Goal: Find specific page/section: Find specific page/section

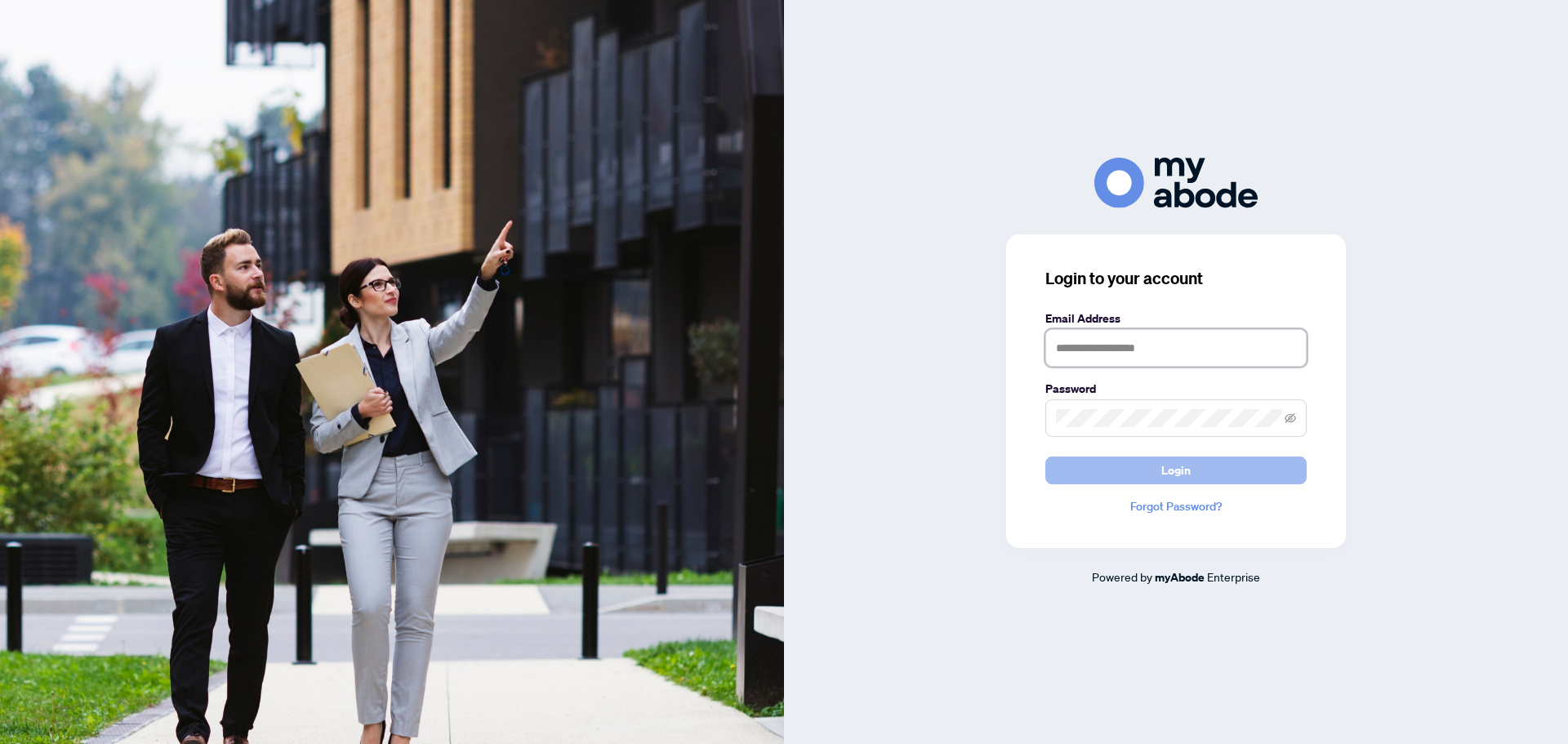
type input "**********"
click at [1177, 465] on span "Login" at bounding box center [1175, 470] width 29 height 26
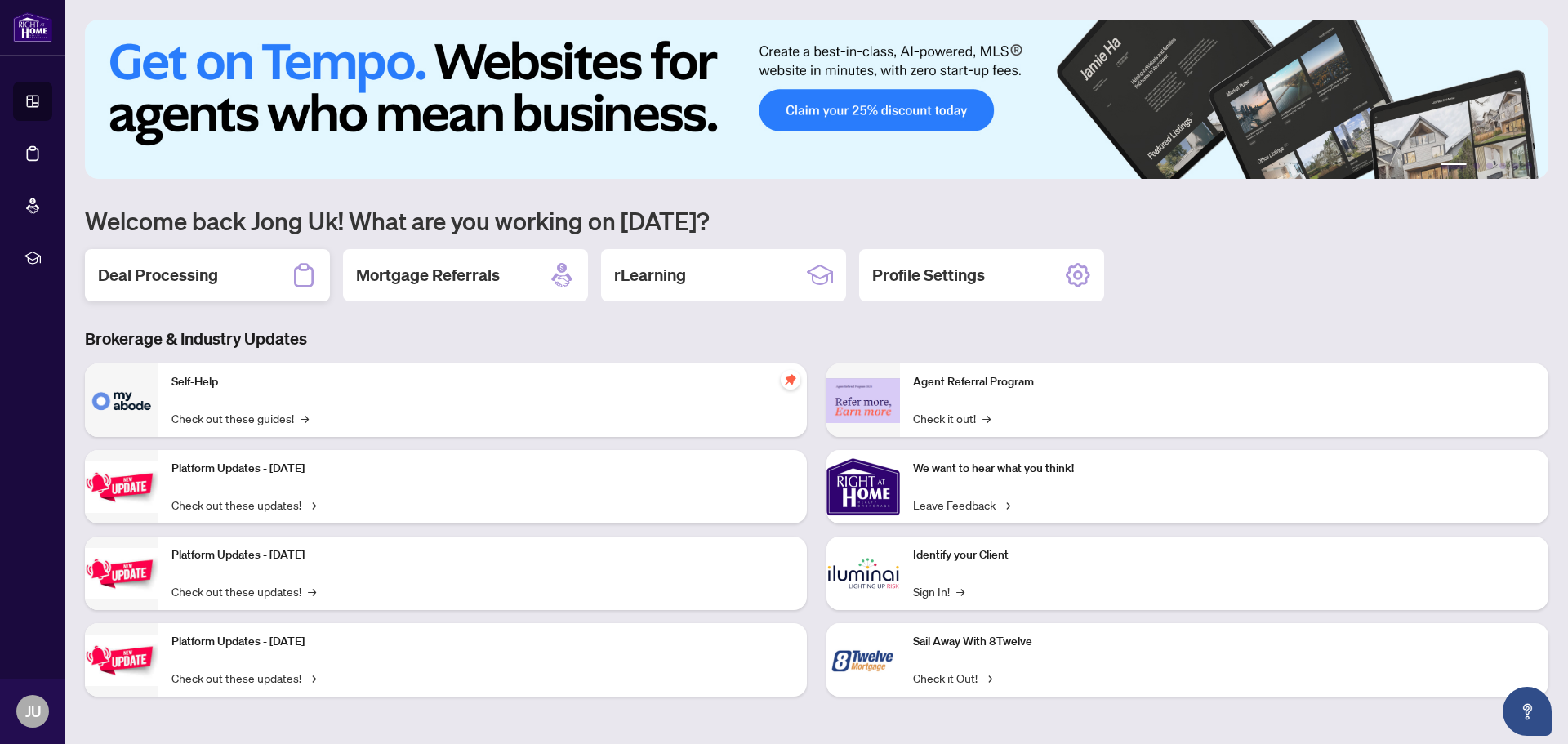
click at [174, 270] on h2 "Deal Processing" at bounding box center [158, 274] width 120 height 23
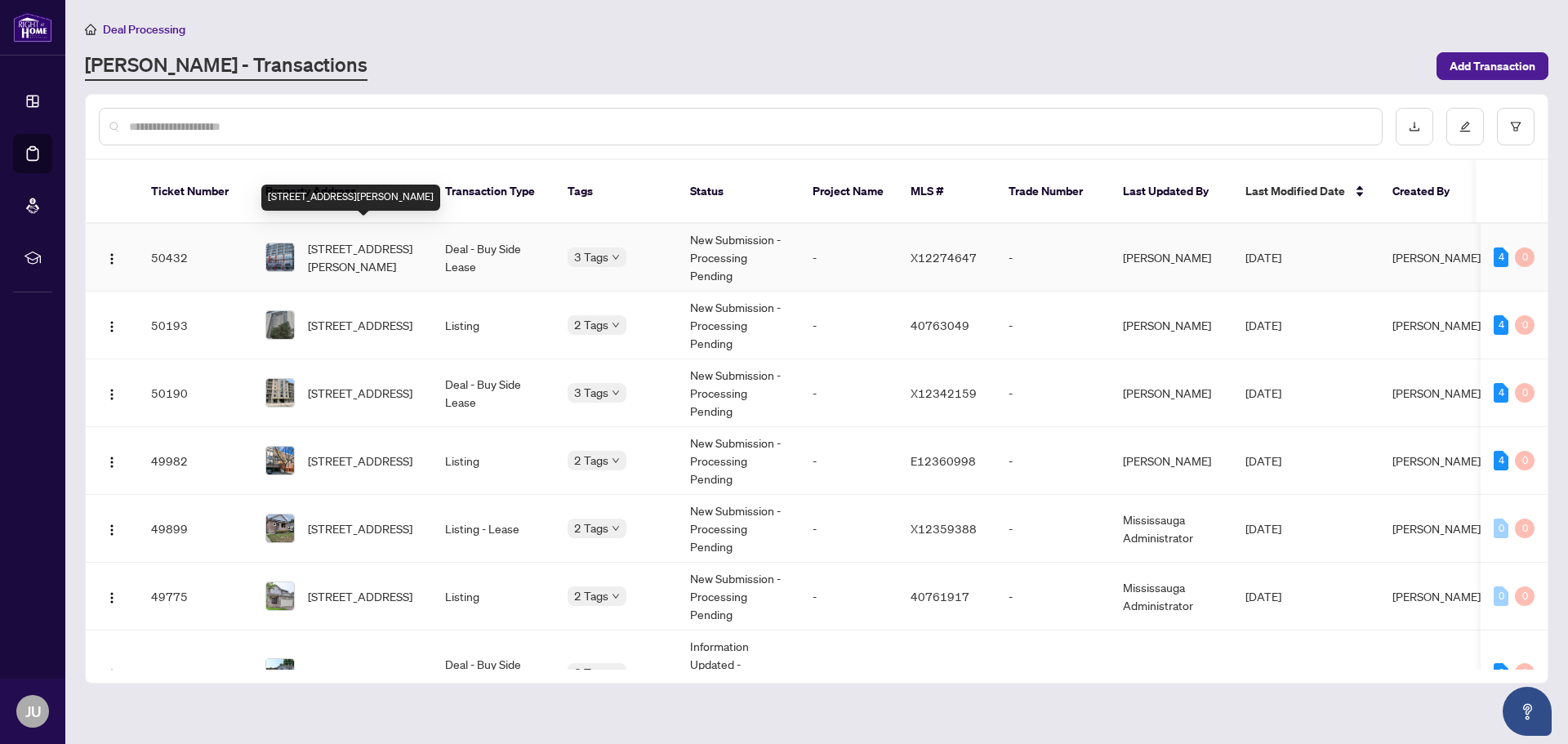
click at [371, 241] on span "[STREET_ADDRESS][PERSON_NAME]" at bounding box center [363, 257] width 111 height 36
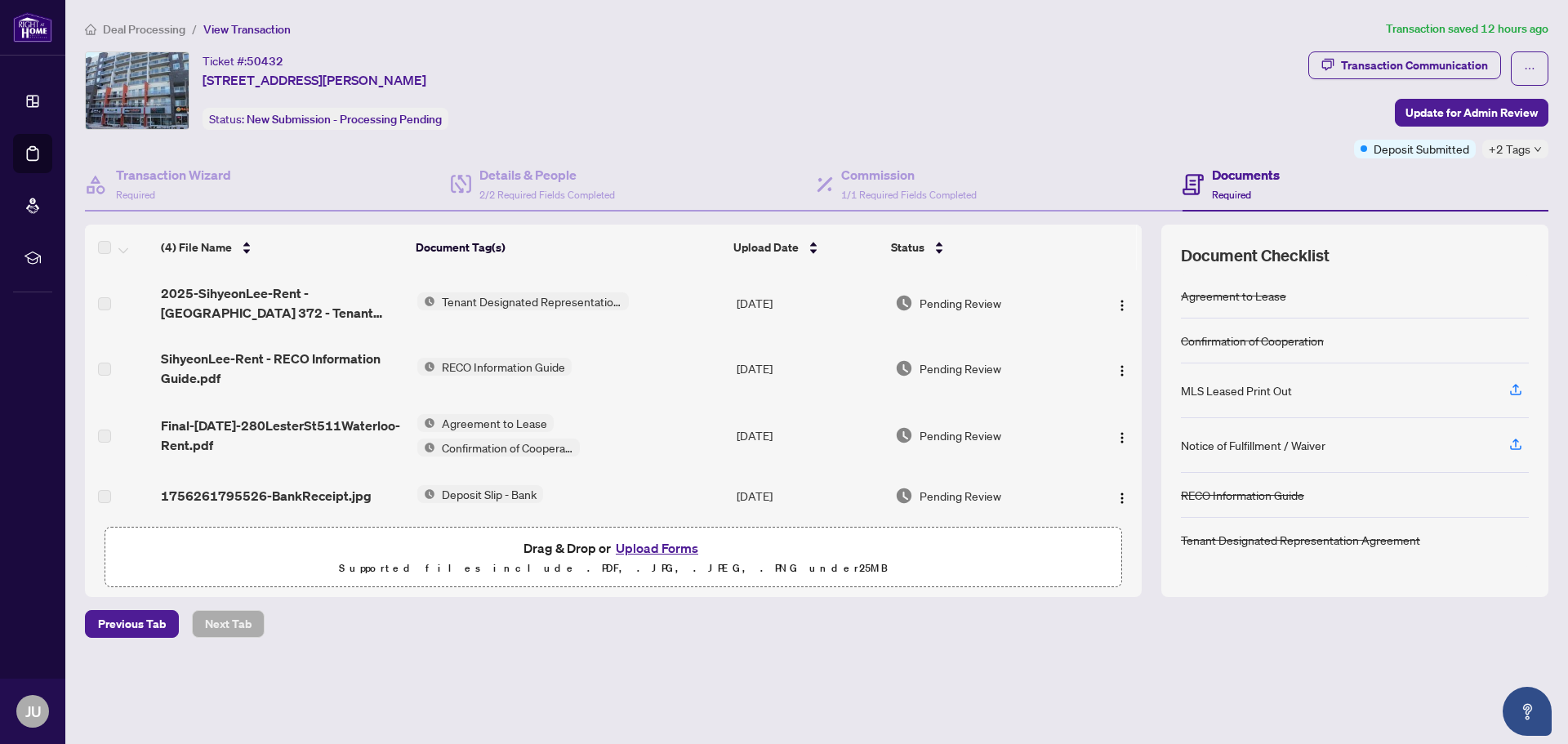
click at [510, 421] on span "Agreement to Lease" at bounding box center [495, 423] width 118 height 18
click at [488, 500] on span "Agreement to Lease" at bounding box center [487, 502] width 118 height 18
click at [490, 504] on span "Agreement to Lease" at bounding box center [487, 502] width 118 height 18
click at [526, 505] on span "Agreement to Lease" at bounding box center [487, 502] width 118 height 18
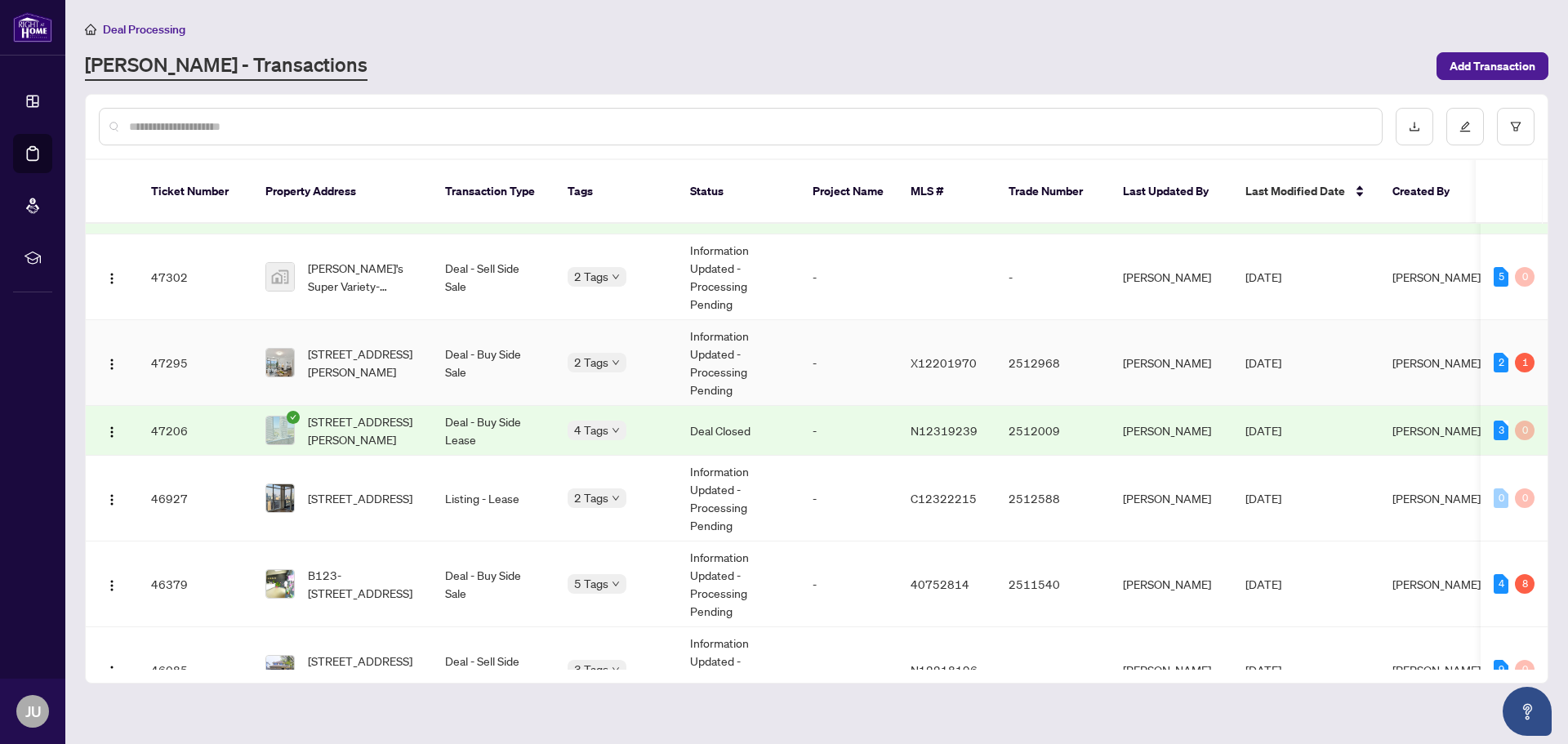
scroll to position [735, 0]
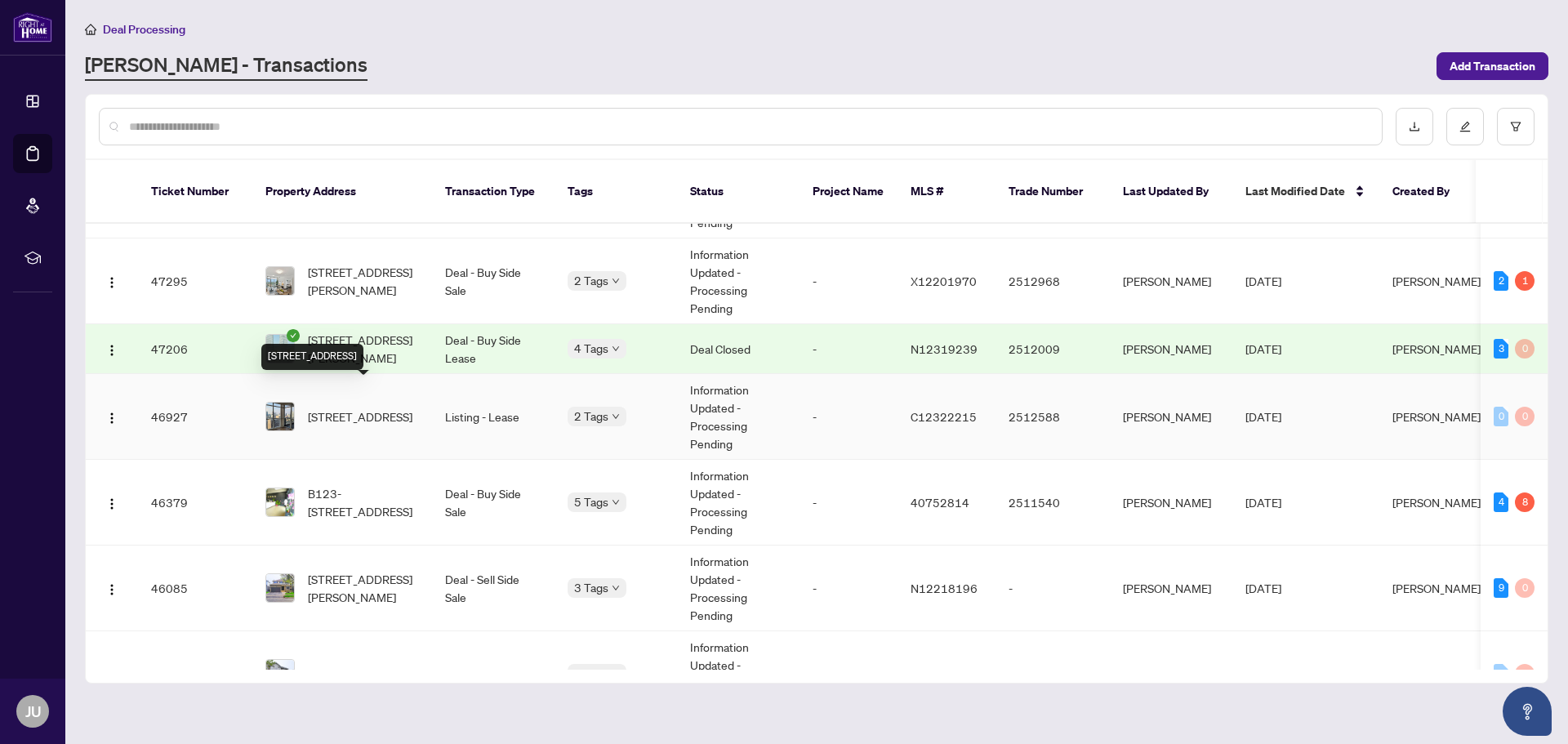
click at [384, 408] on span "[STREET_ADDRESS]" at bounding box center [359, 417] width 104 height 18
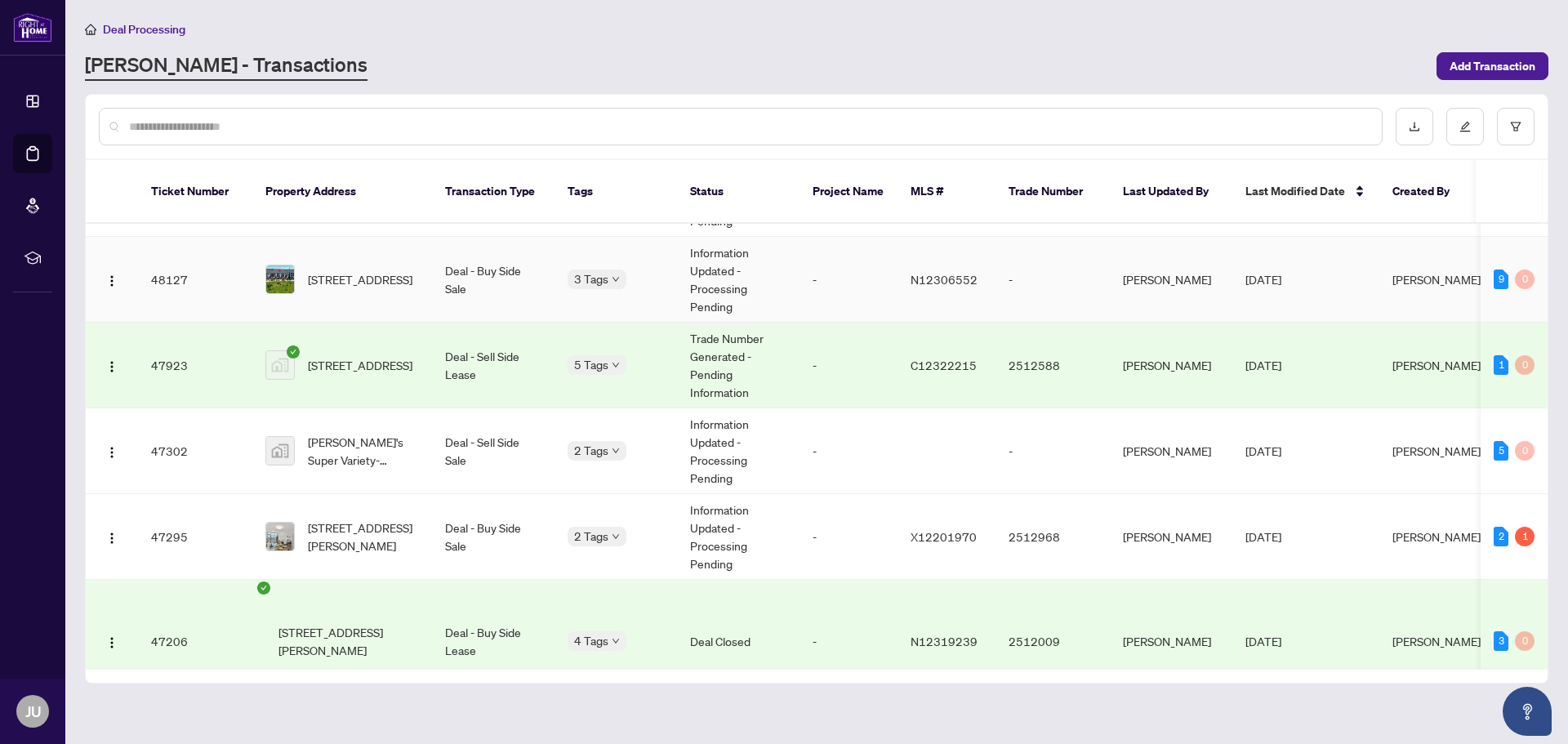
scroll to position [490, 0]
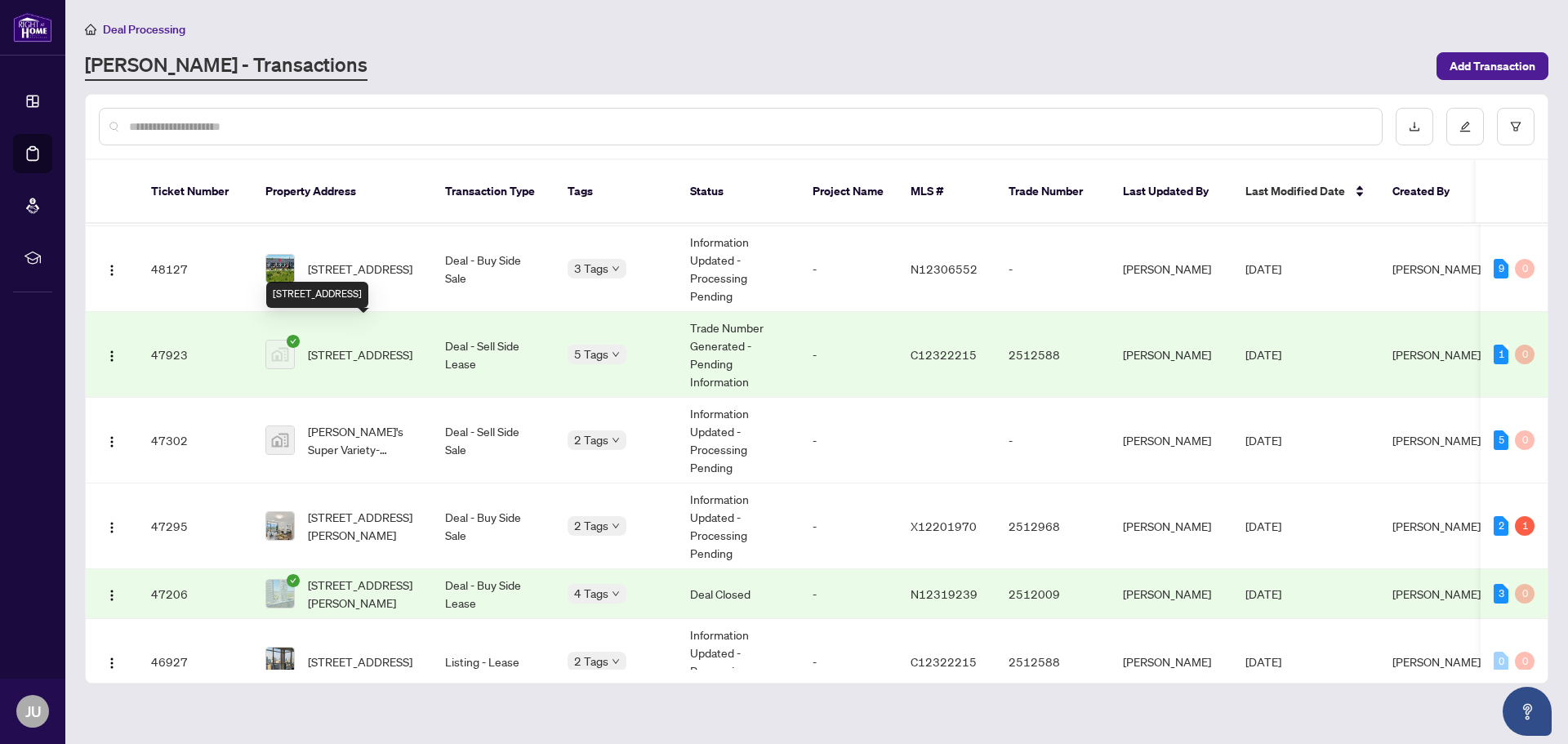
click at [364, 345] on span "[STREET_ADDRESS]" at bounding box center [359, 354] width 104 height 18
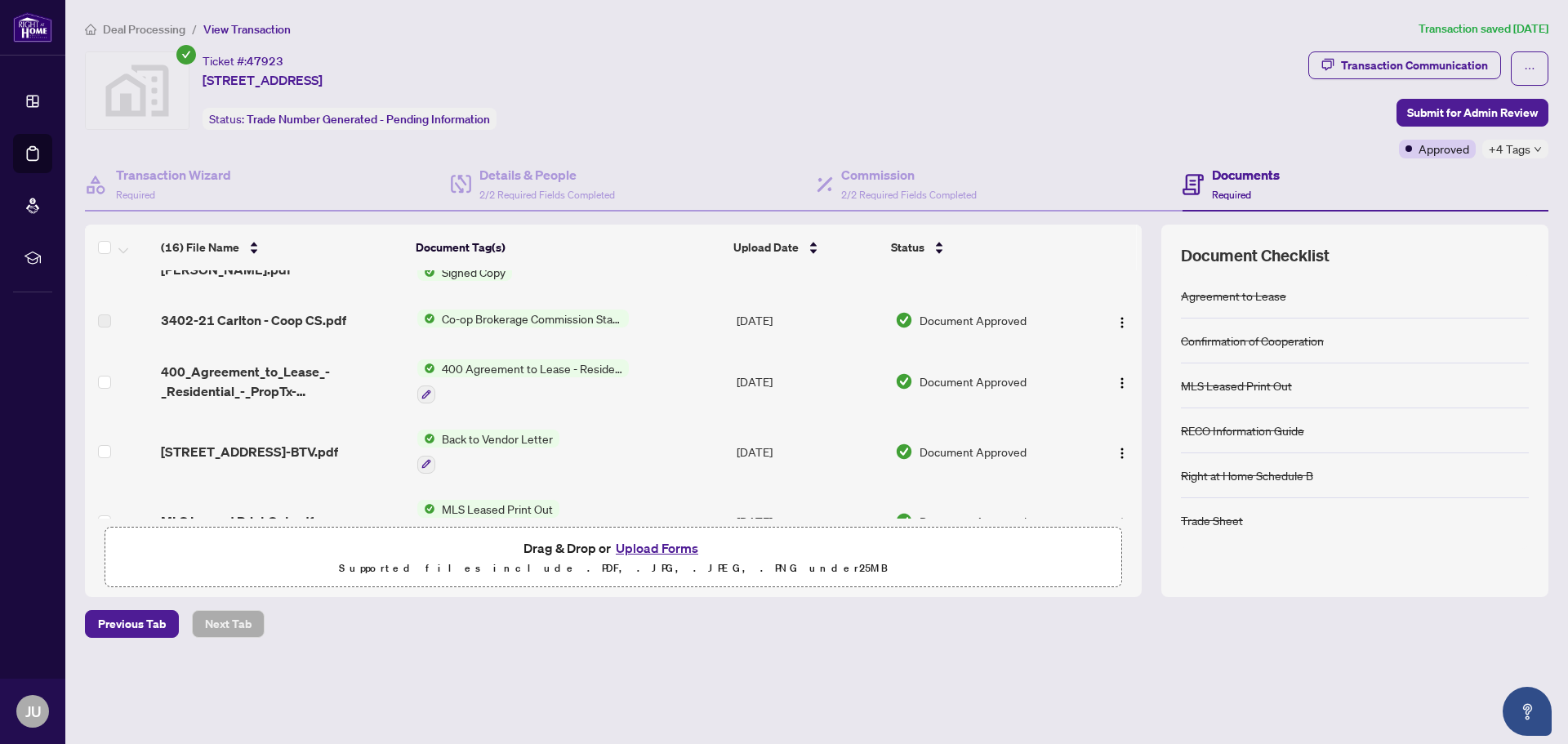
scroll to position [327, 0]
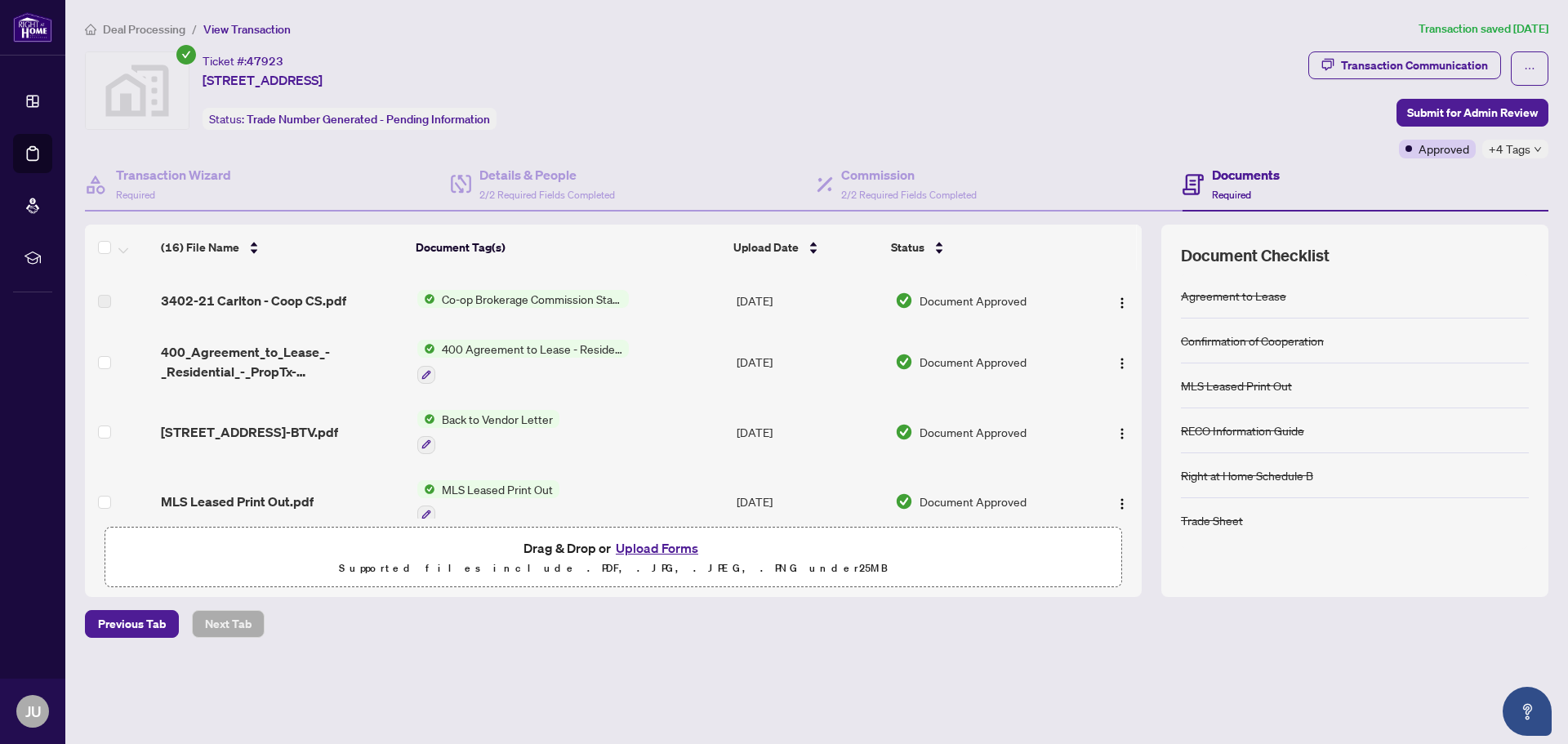
click at [557, 344] on span "400 Agreement to Lease - Residential" at bounding box center [532, 349] width 193 height 18
click at [561, 428] on span "400 Agreement to Lease - Residential" at bounding box center [532, 428] width 209 height 18
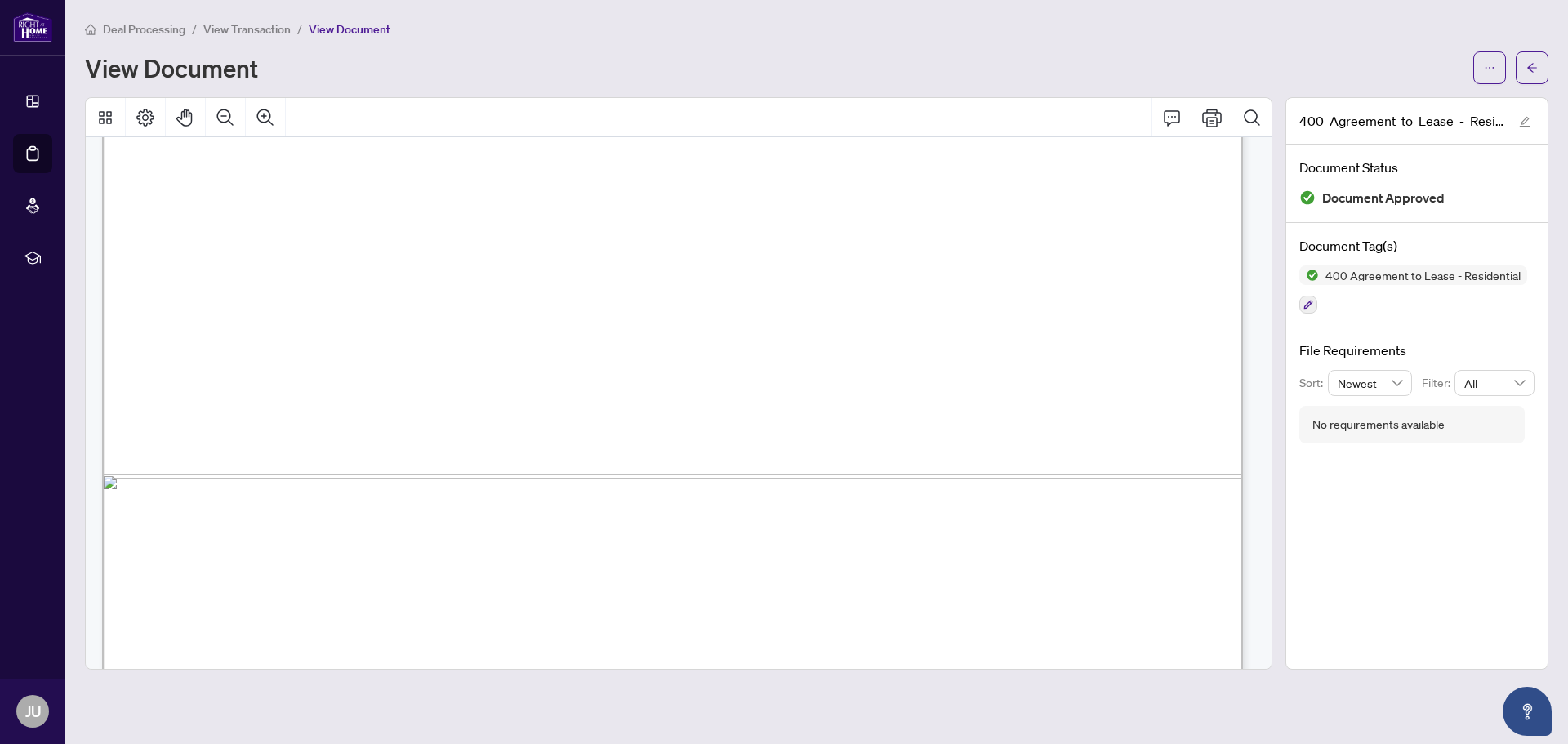
scroll to position [10059, 0]
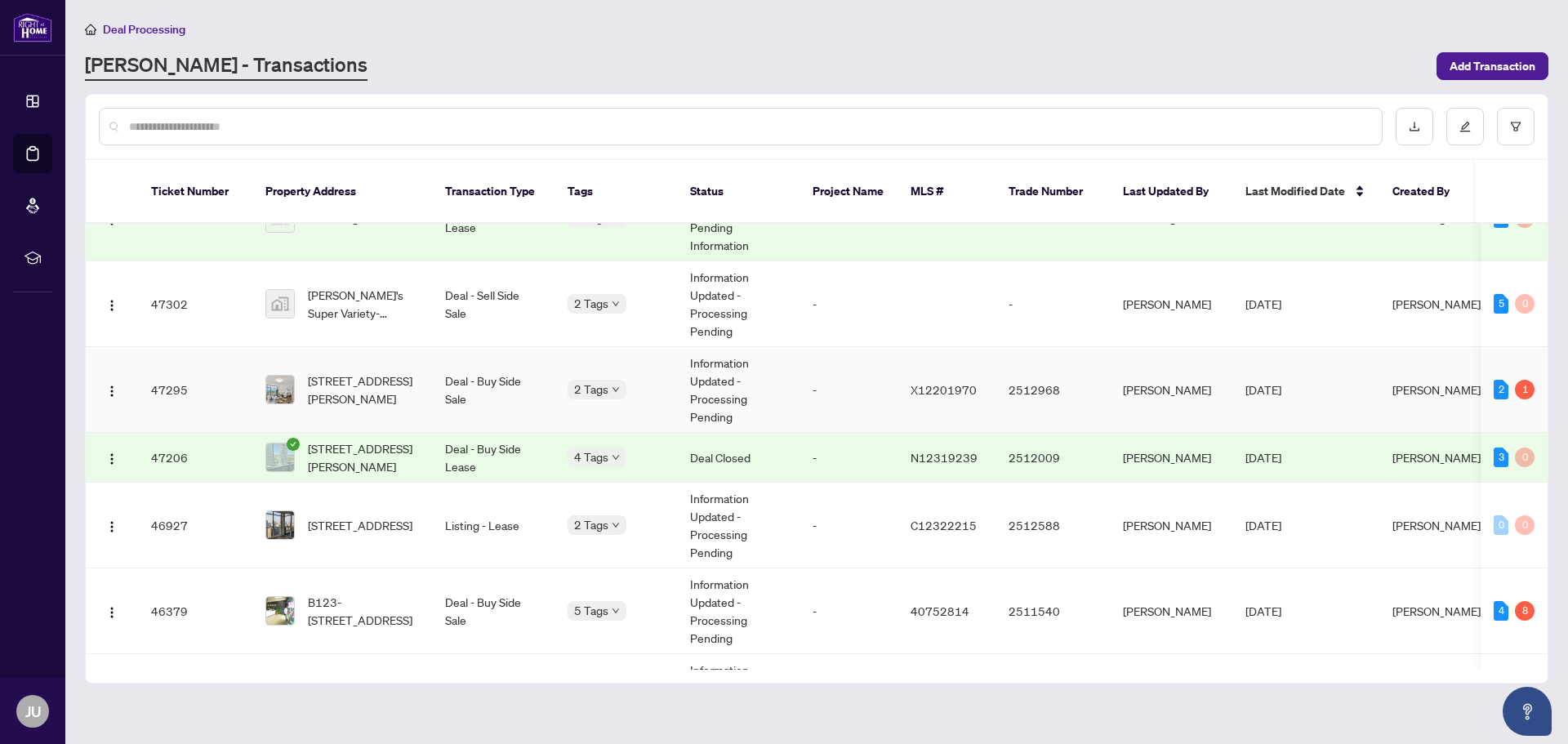
scroll to position [653, 0]
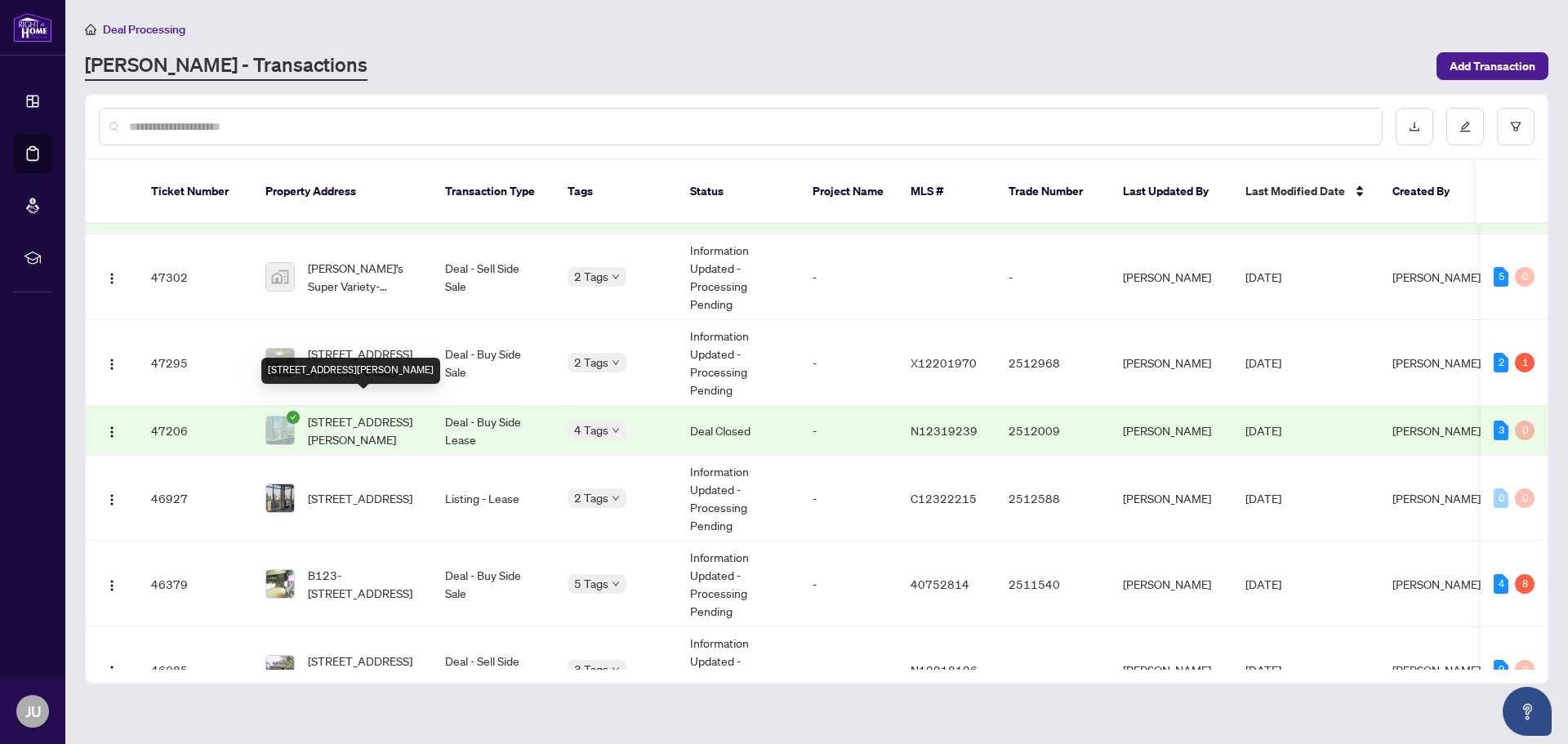
click at [410, 412] on span "[STREET_ADDRESS][PERSON_NAME]" at bounding box center [363, 430] width 111 height 36
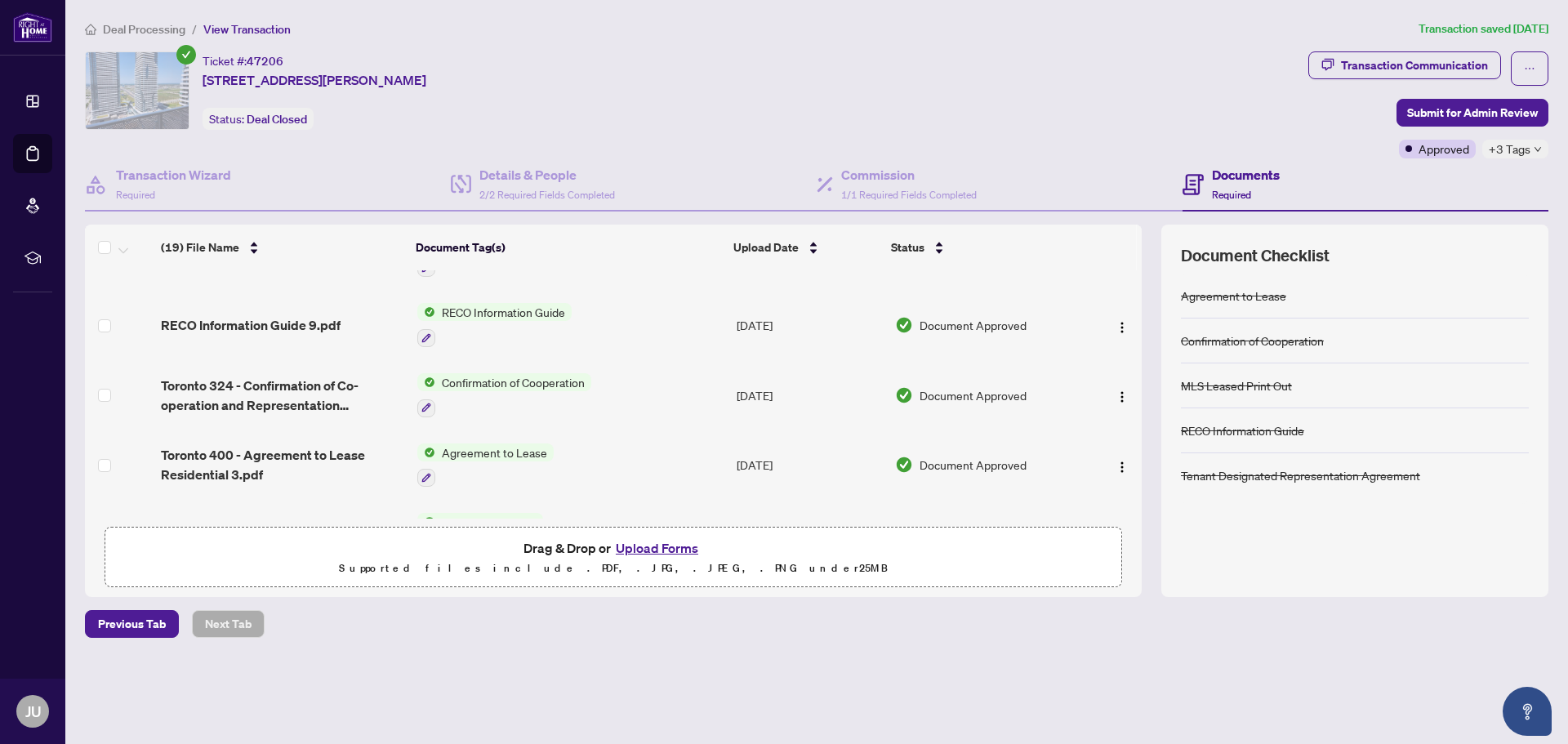
scroll to position [1040, 0]
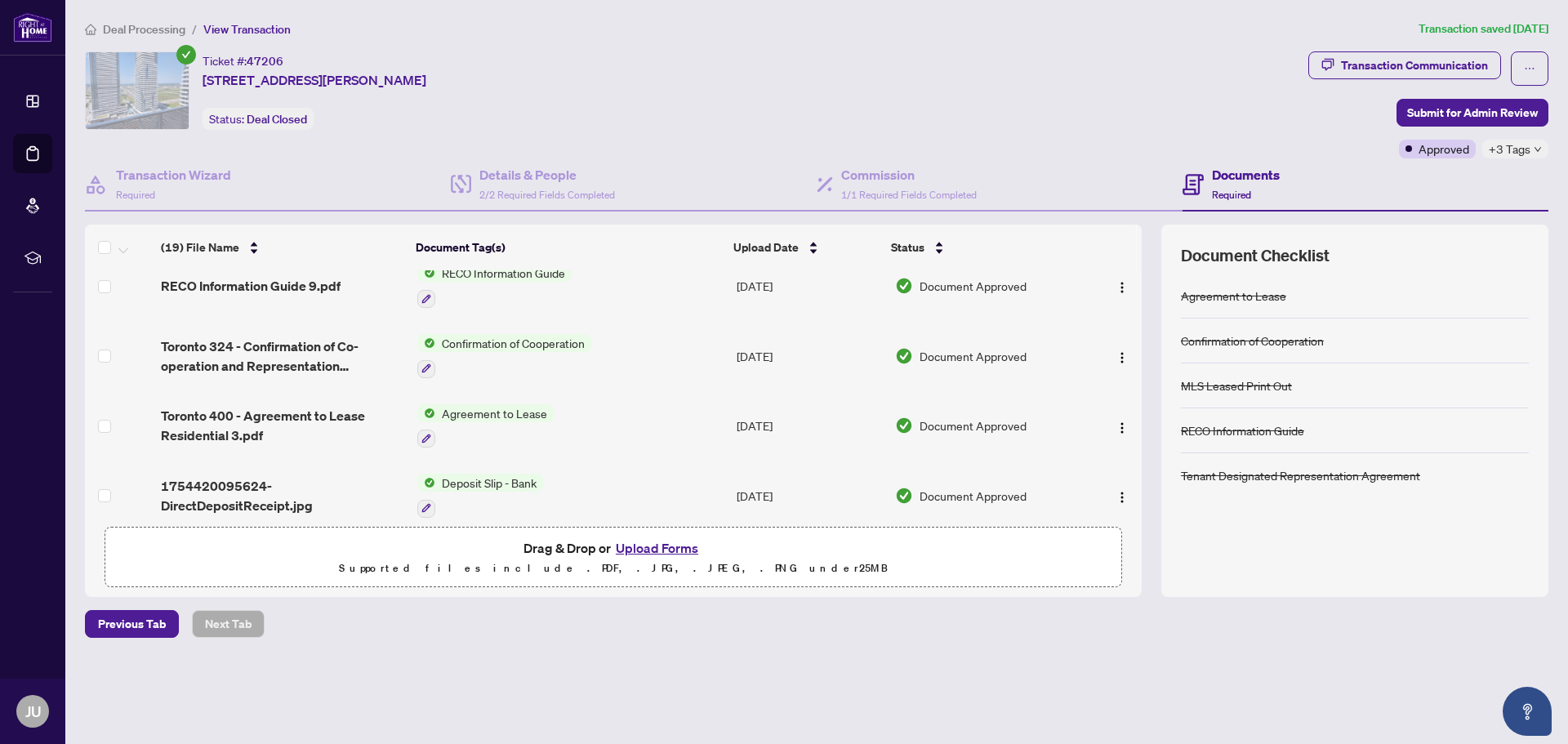
click at [518, 405] on span "Agreement to Lease" at bounding box center [495, 414] width 118 height 18
click at [476, 478] on span "Agreement to Lease" at bounding box center [470, 476] width 118 height 18
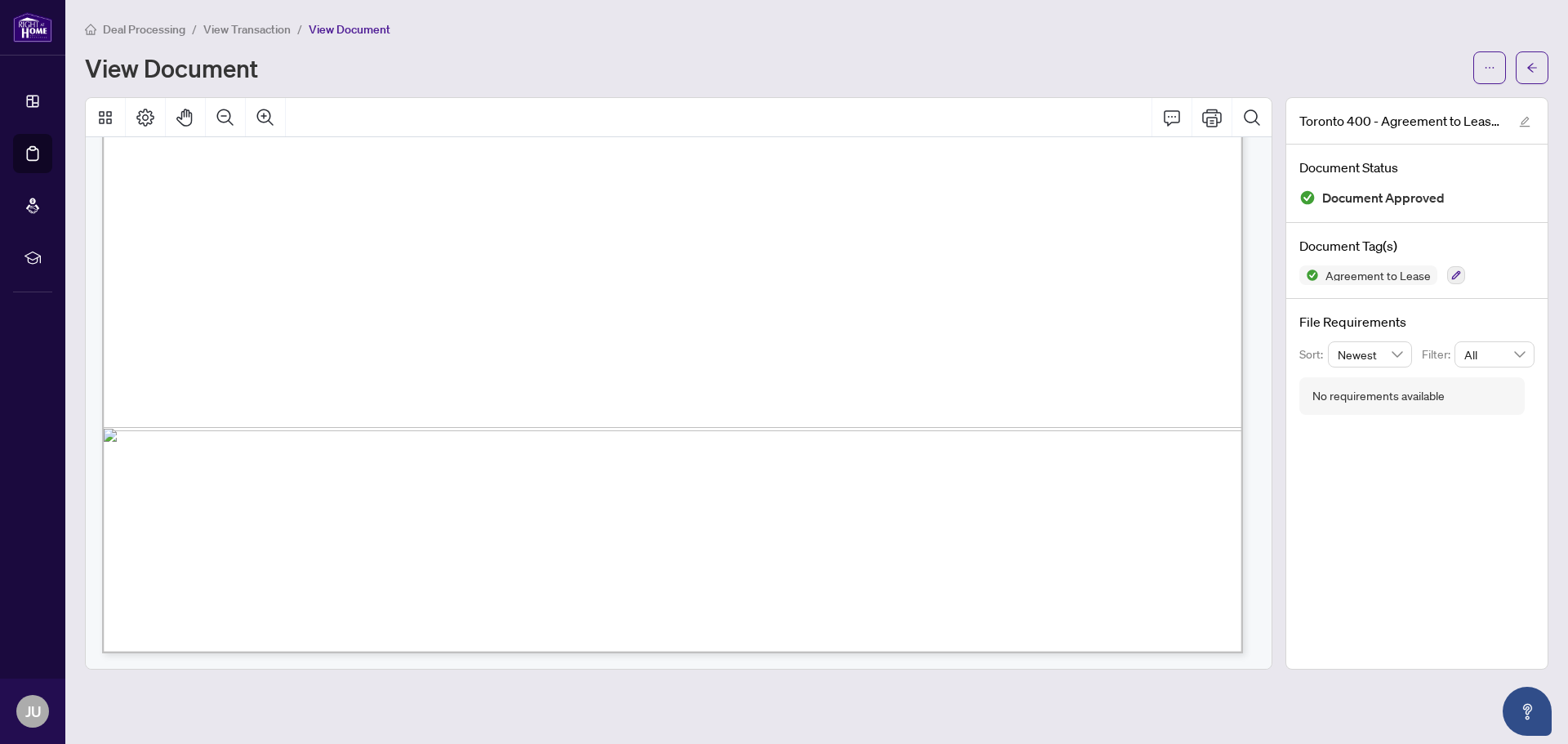
scroll to position [7031, 0]
click at [1208, 116] on icon "Print" at bounding box center [1211, 118] width 19 height 18
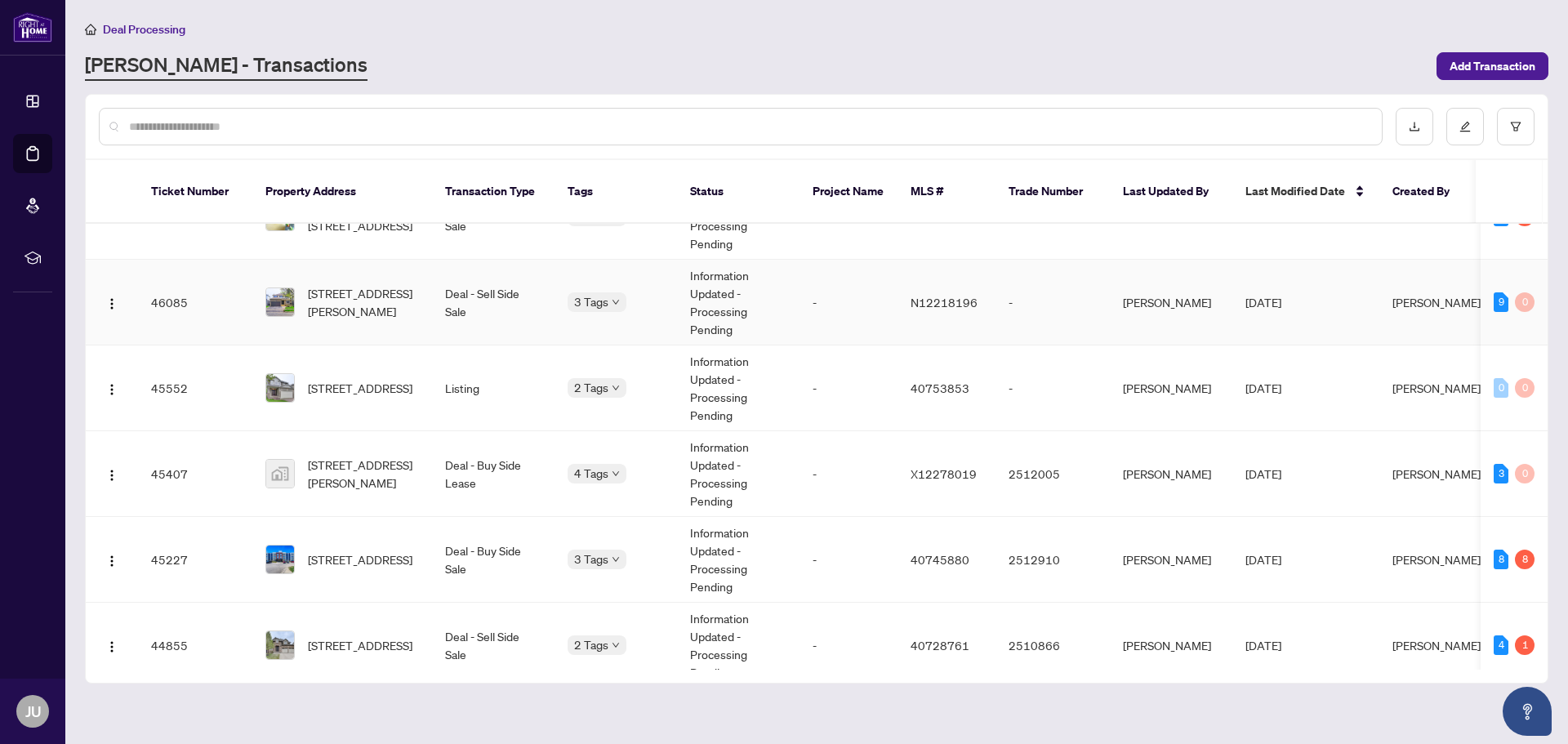
scroll to position [1062, 0]
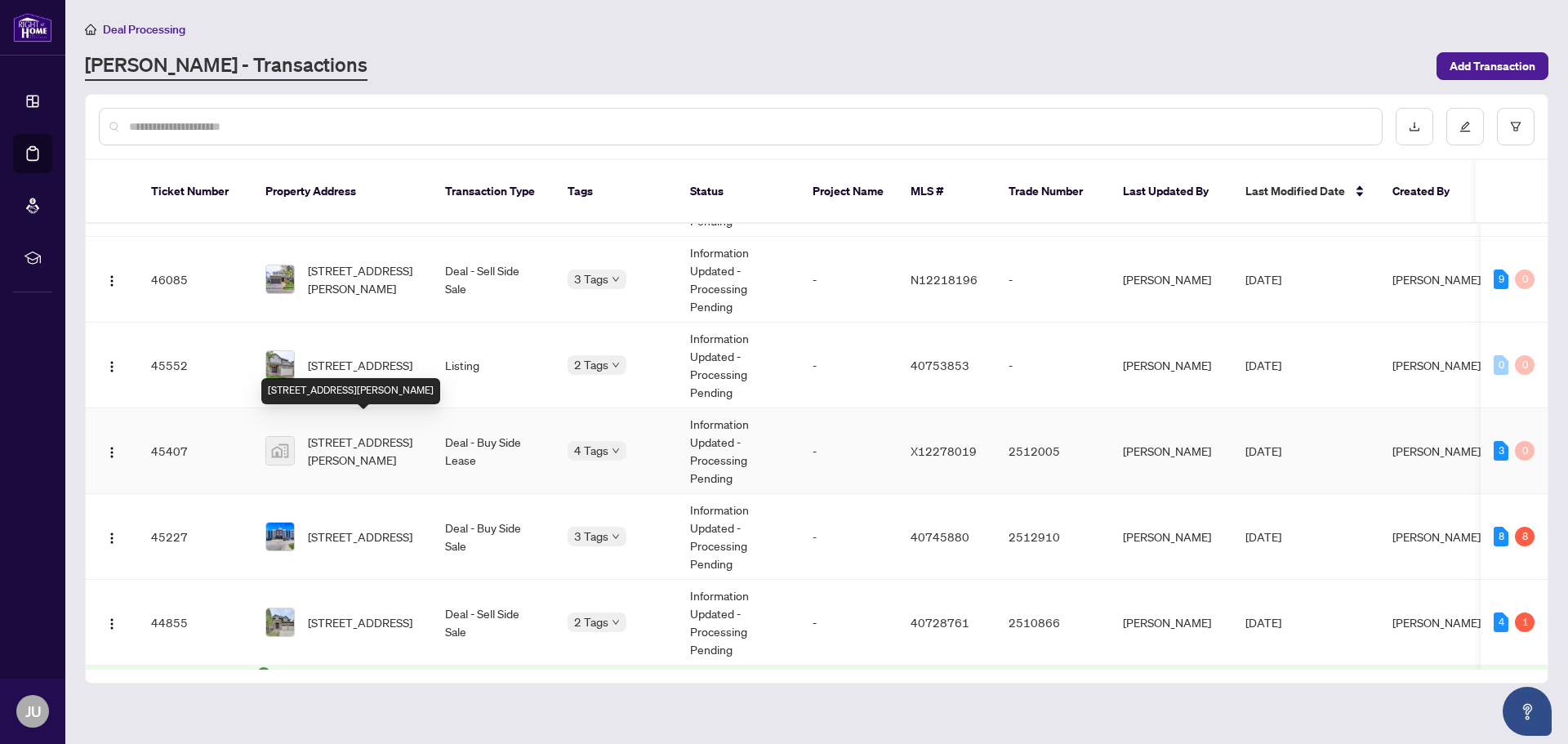
click at [364, 433] on span "[STREET_ADDRESS][PERSON_NAME]" at bounding box center [363, 450] width 111 height 36
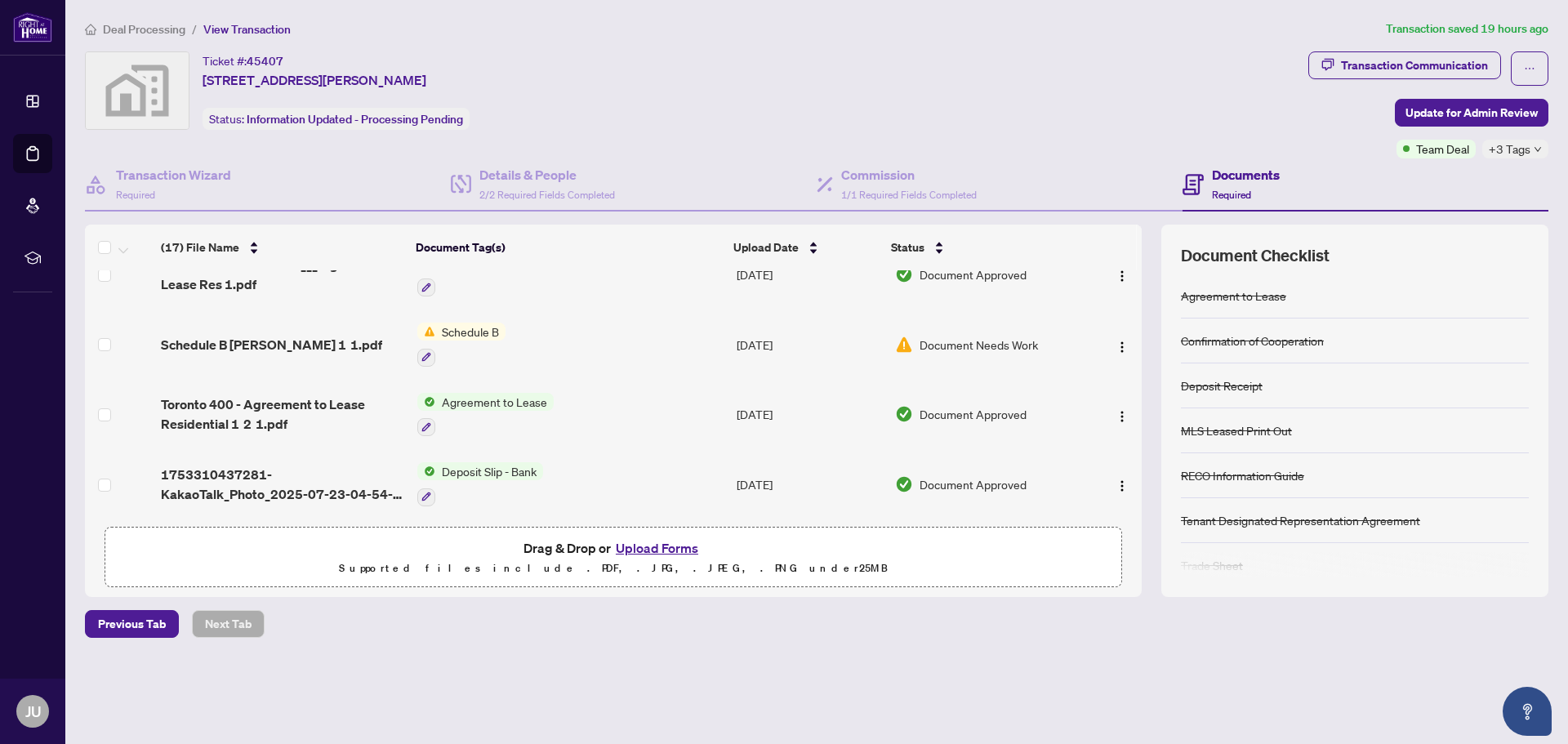
scroll to position [936, 0]
click at [475, 395] on span "Agreement to Lease" at bounding box center [495, 401] width 118 height 18
click at [485, 480] on span "Agreement to Lease" at bounding box center [470, 476] width 118 height 18
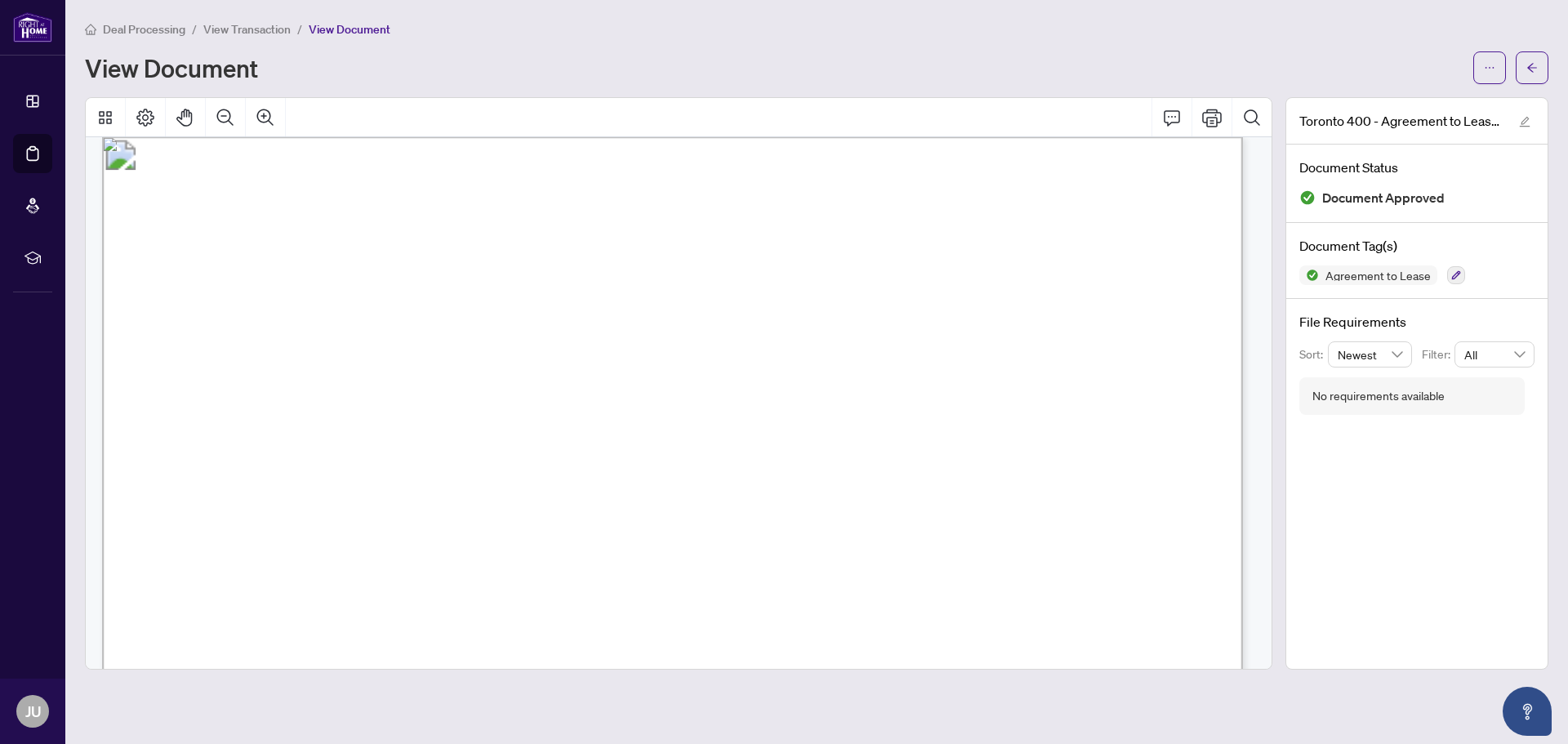
scroll to position [4537, 0]
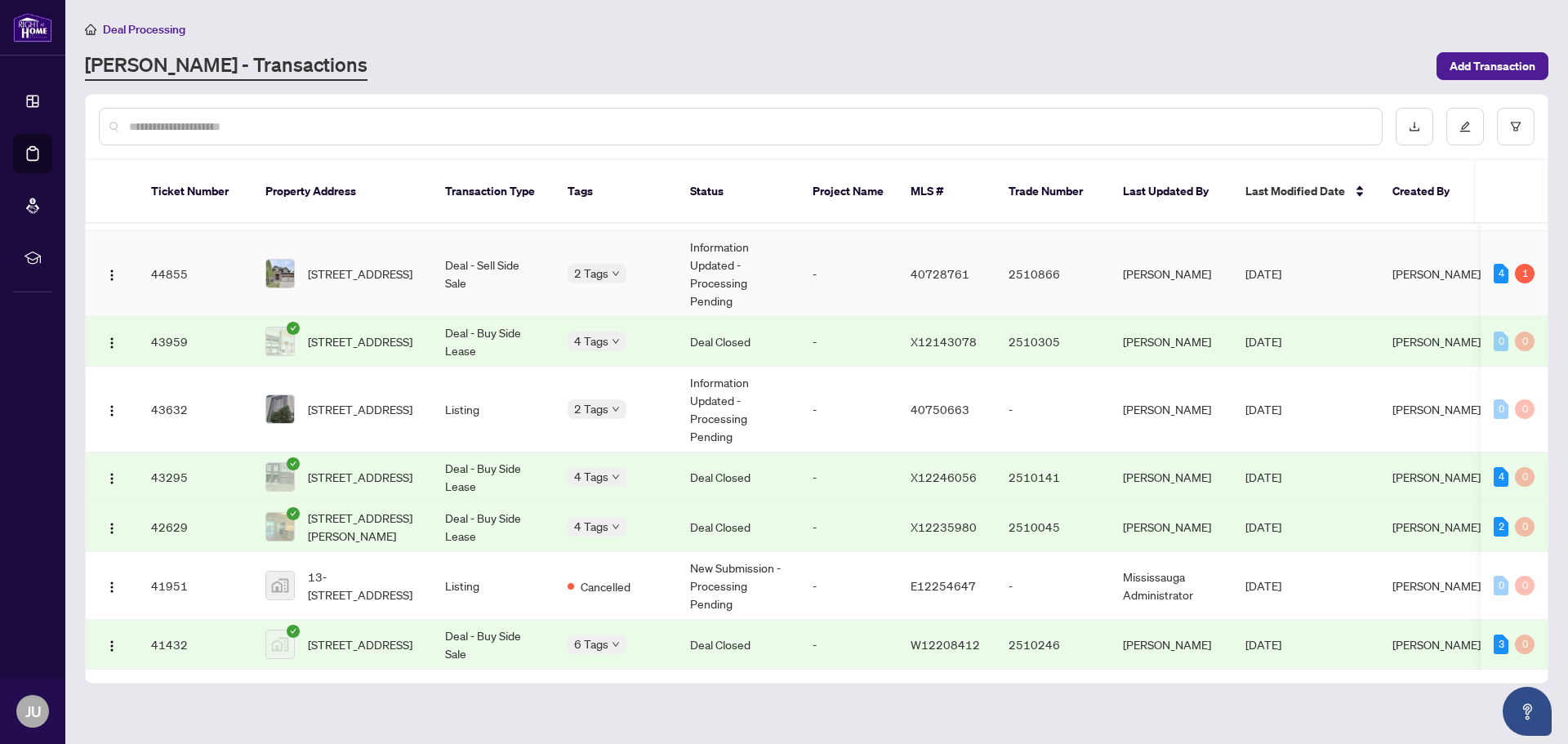
scroll to position [1430, 0]
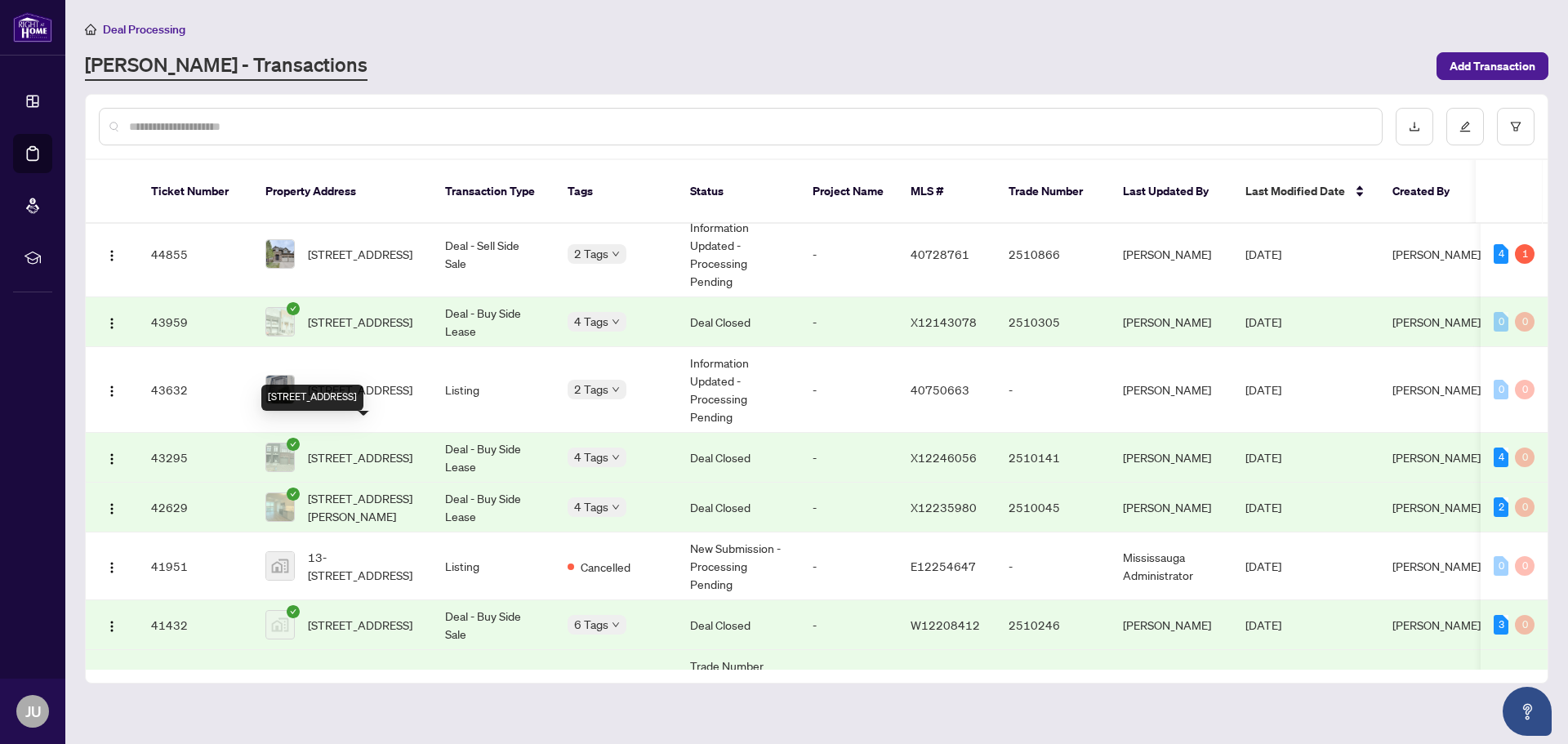
click at [379, 448] on span "[STREET_ADDRESS]" at bounding box center [359, 457] width 104 height 18
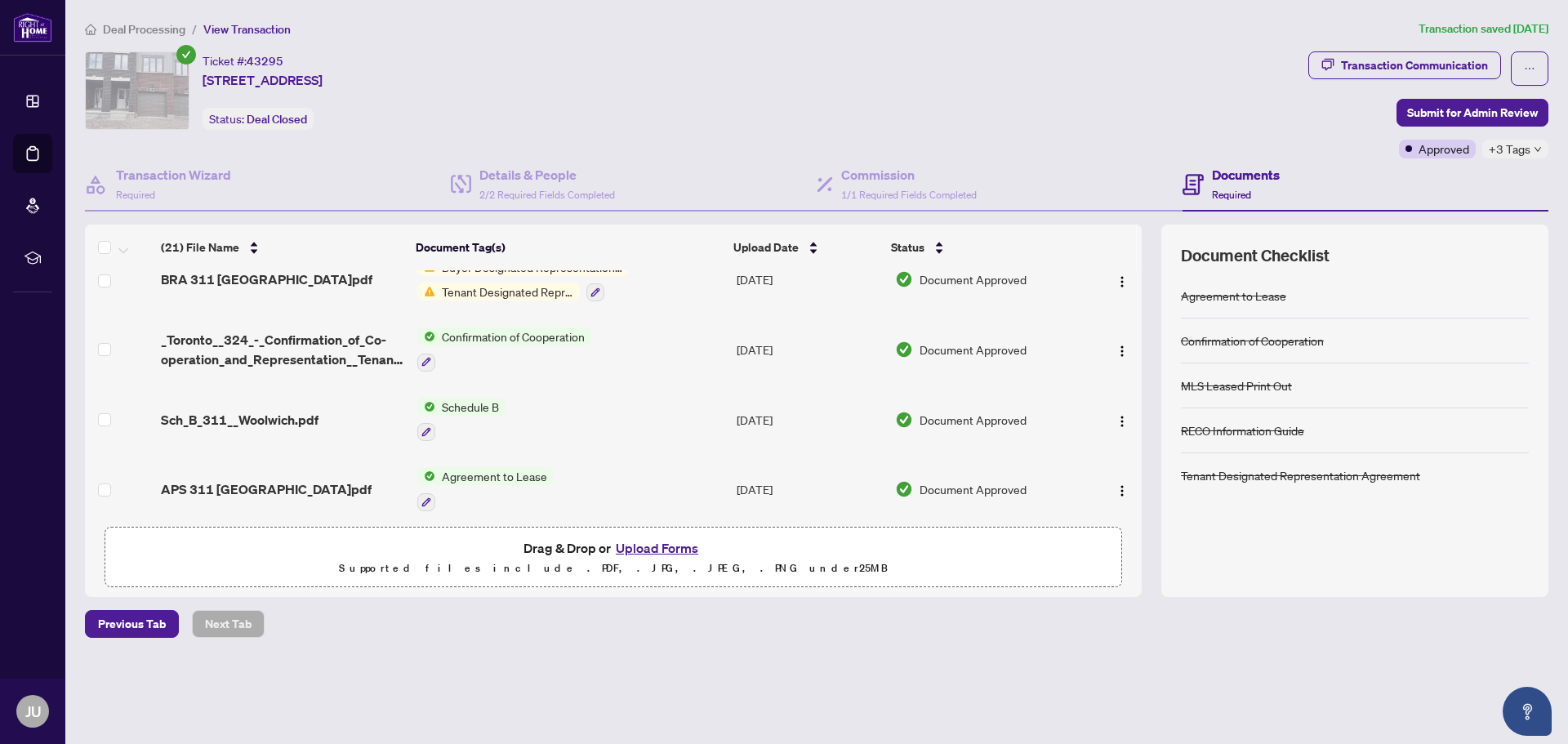
scroll to position [1179, 0]
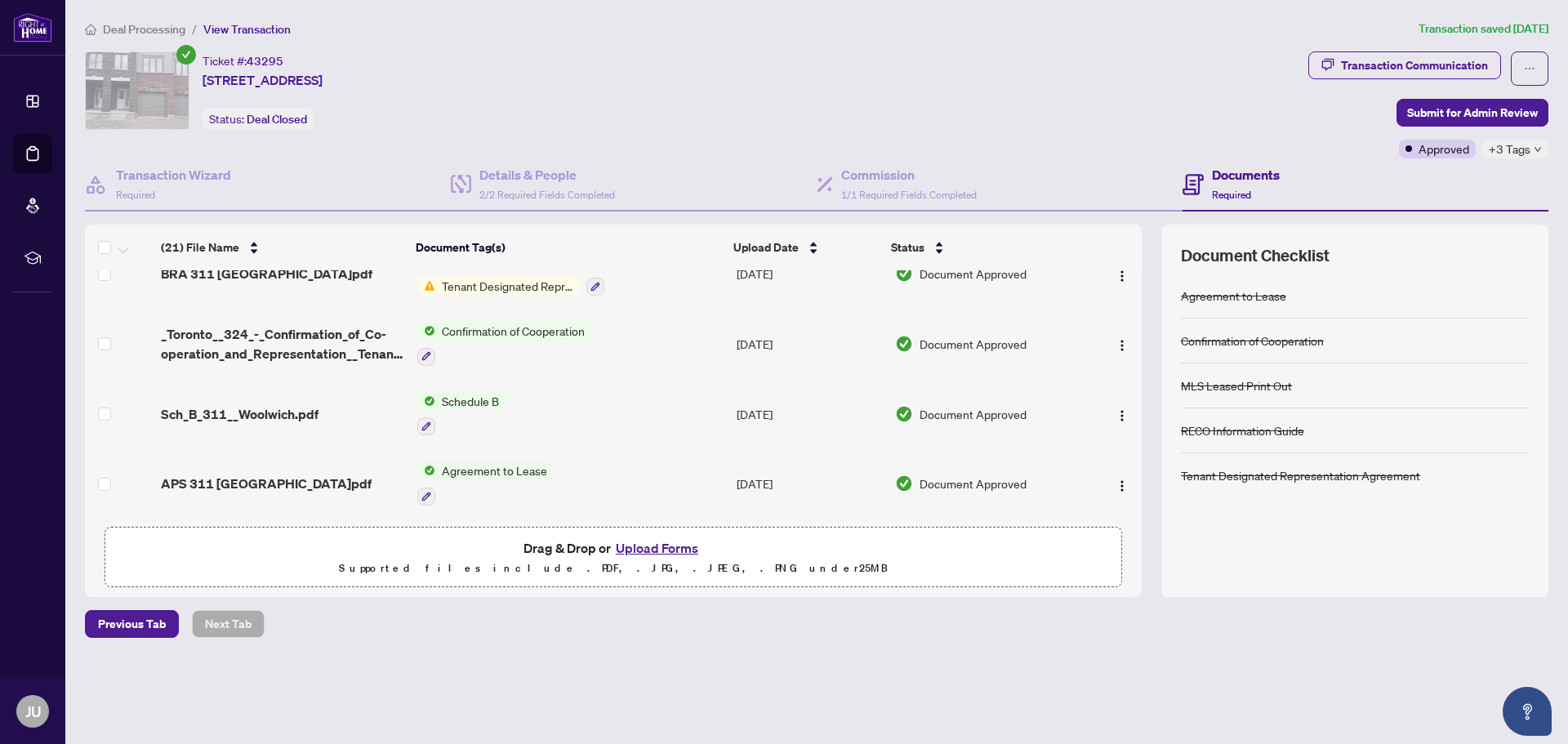
click at [488, 463] on span "Agreement to Lease" at bounding box center [495, 470] width 118 height 18
click at [468, 550] on span "Agreement to Lease" at bounding box center [470, 546] width 118 height 18
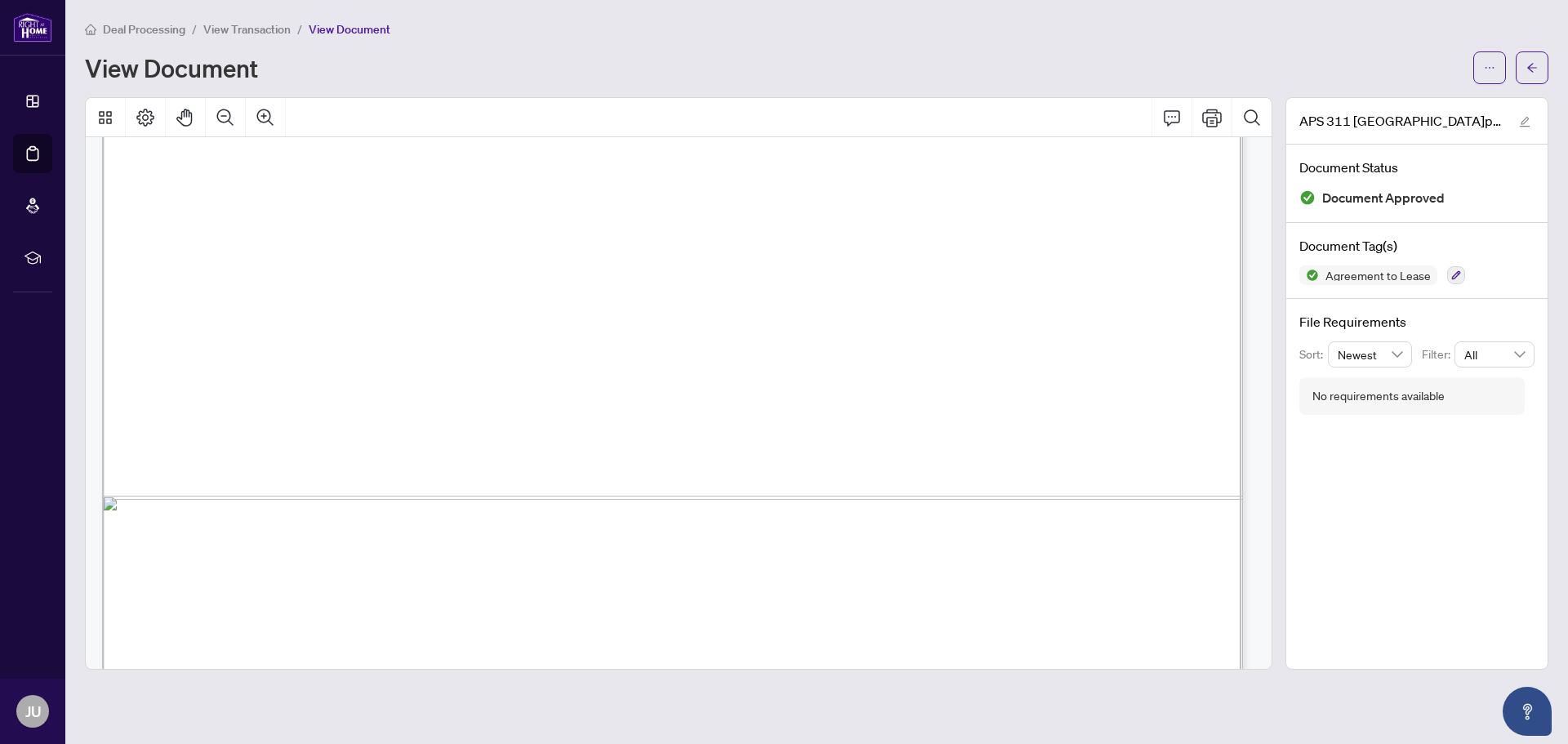
scroll to position [5560, 0]
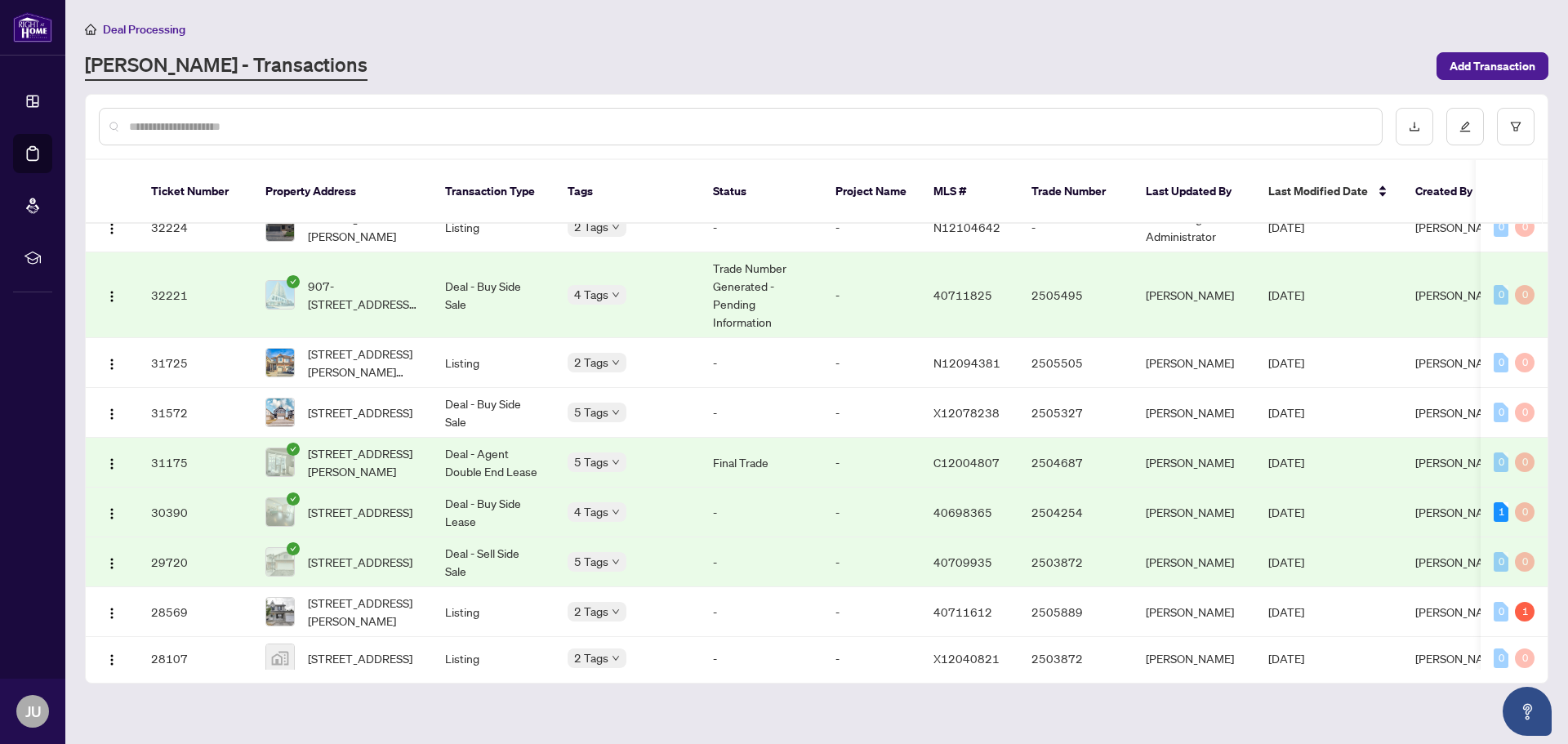
scroll to position [2823, 0]
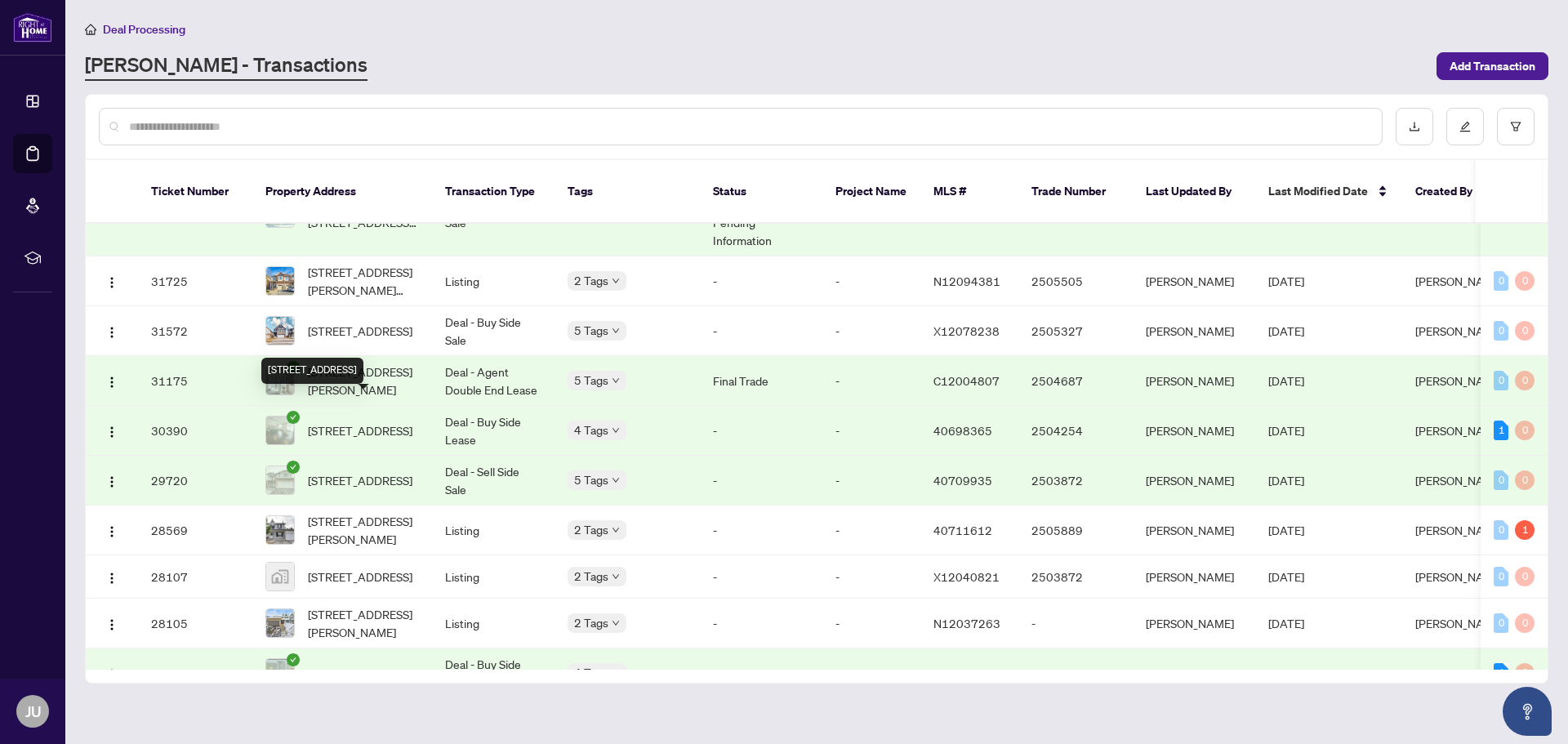
click at [347, 421] on span "[STREET_ADDRESS]" at bounding box center [359, 430] width 104 height 18
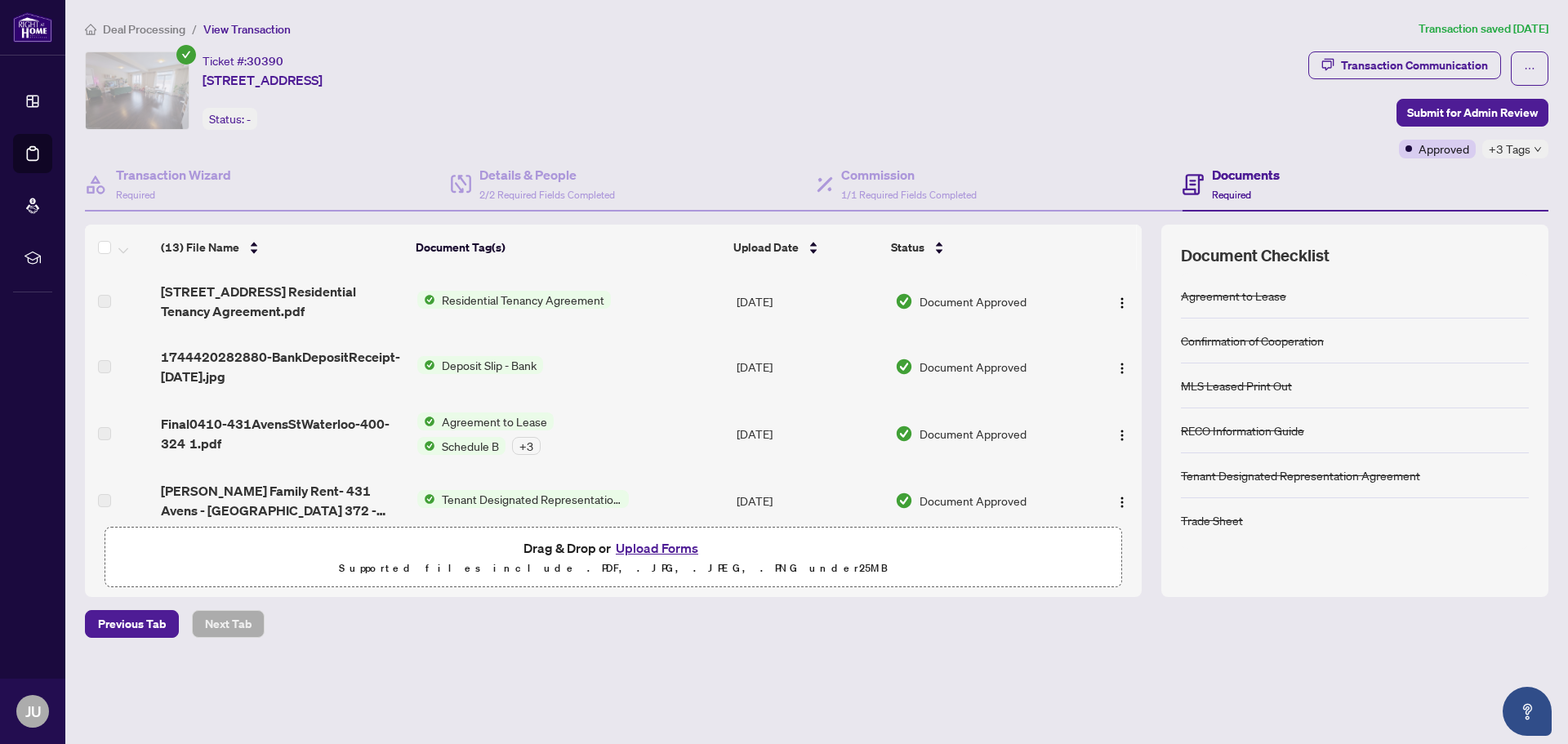
scroll to position [490, 0]
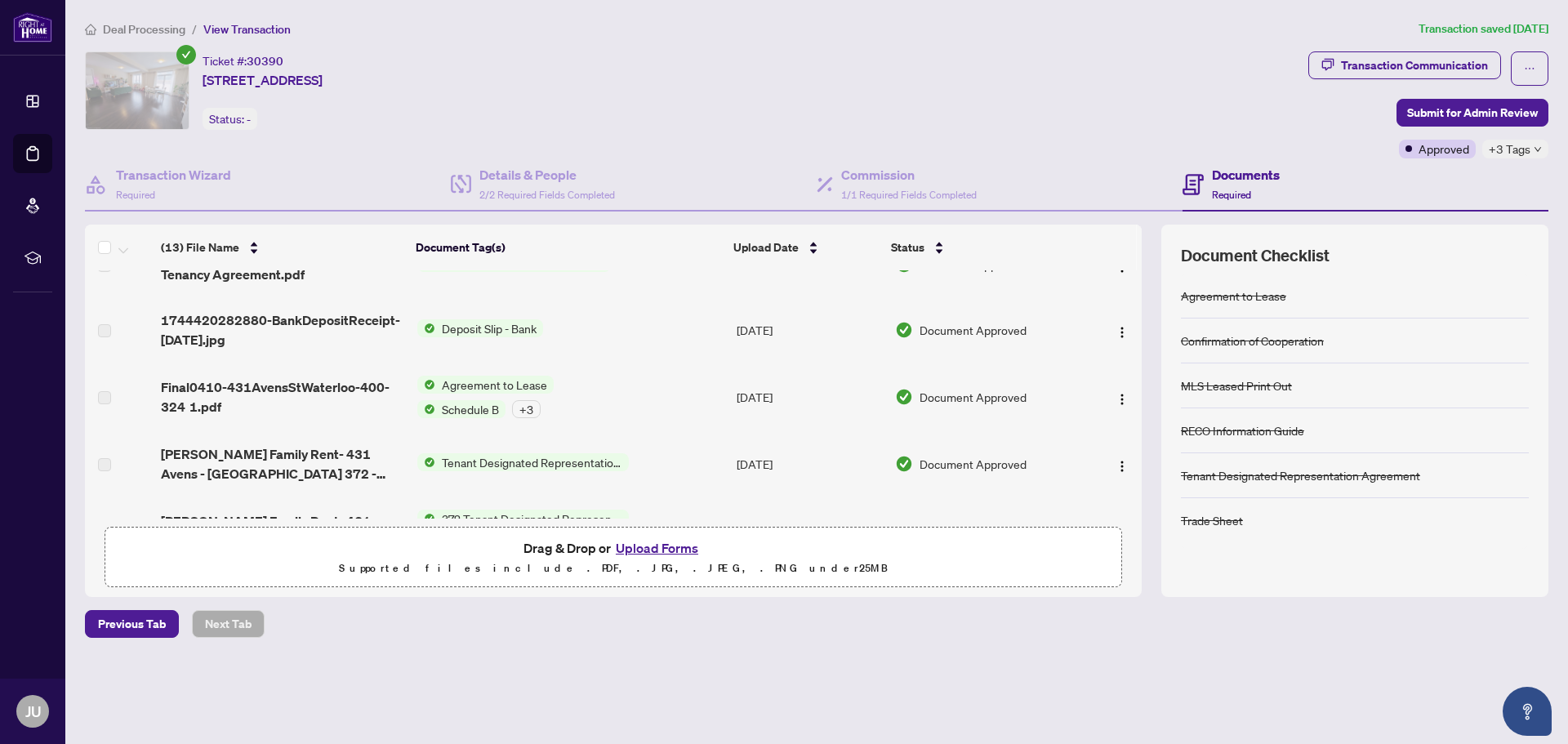
click at [484, 383] on span "Agreement to Lease" at bounding box center [495, 385] width 118 height 18
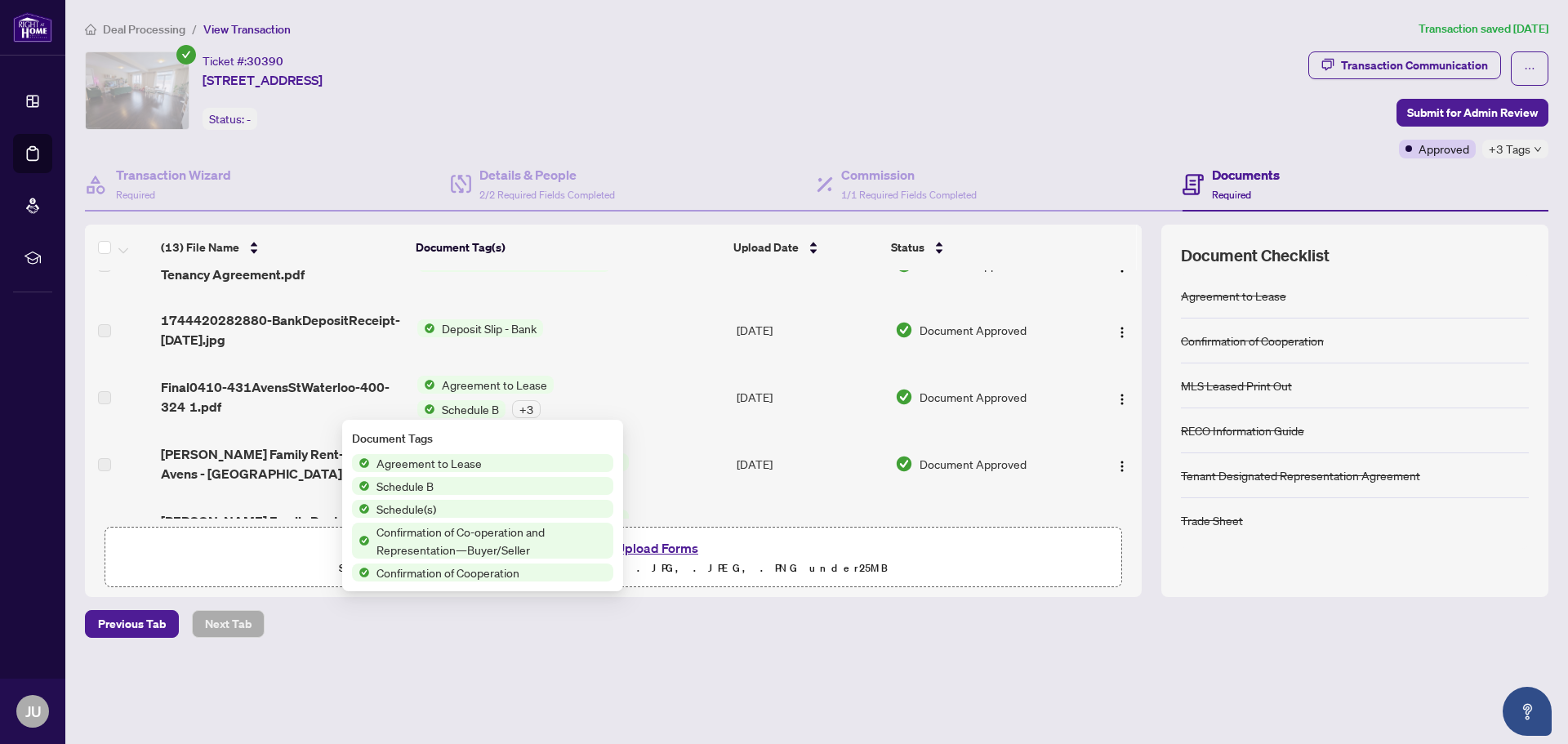
click at [457, 468] on span "Agreement to Lease" at bounding box center [429, 463] width 118 height 18
click at [460, 465] on span "Agreement to Lease" at bounding box center [429, 463] width 118 height 18
click at [472, 463] on span "Agreement to Lease" at bounding box center [429, 463] width 118 height 18
click at [505, 464] on span "Agreement to Lease" at bounding box center [482, 463] width 261 height 18
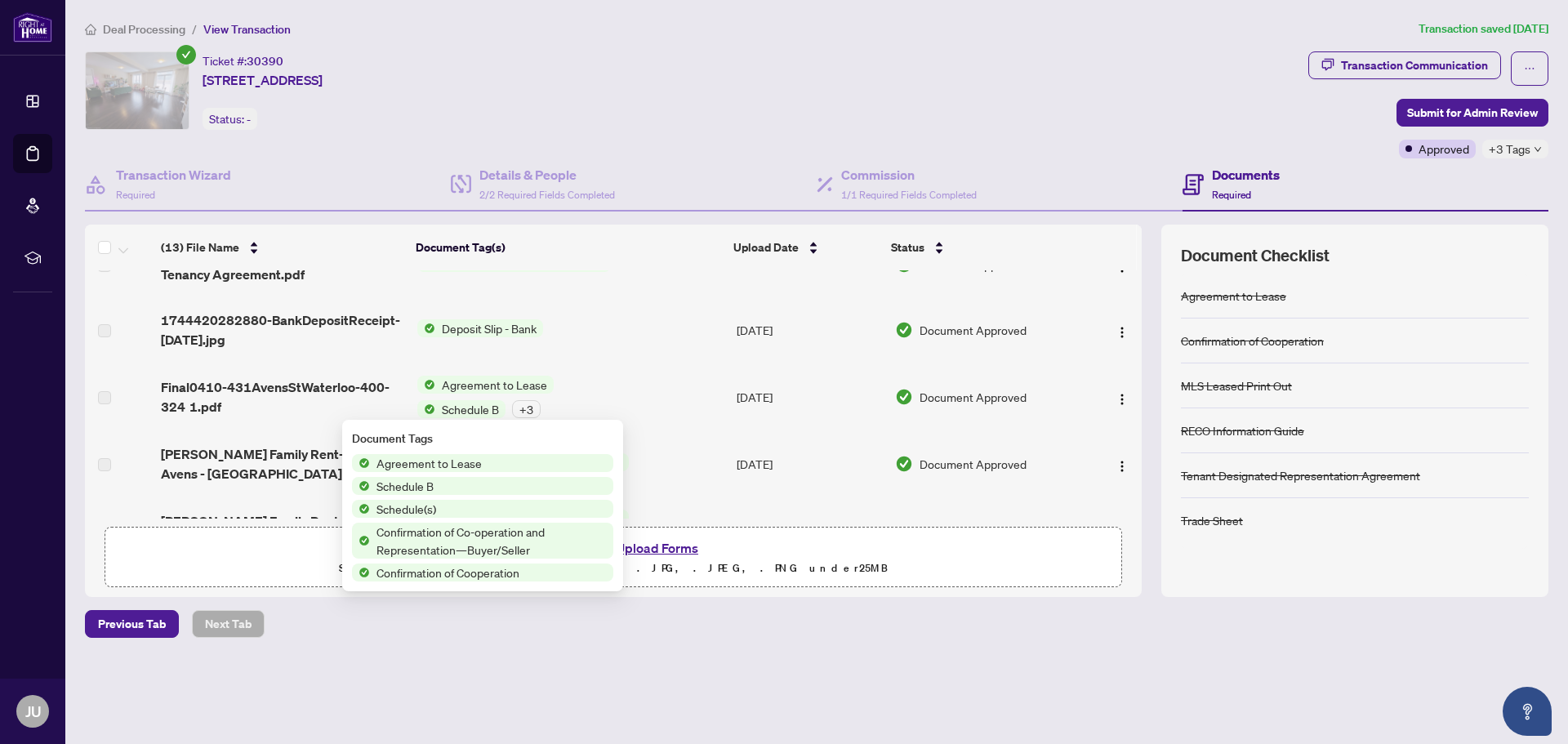
click at [430, 461] on span "Agreement to Lease" at bounding box center [429, 463] width 118 height 18
click at [430, 460] on span "Agreement to Lease" at bounding box center [429, 463] width 118 height 18
click at [470, 463] on span "Agreement to Lease" at bounding box center [429, 463] width 118 height 18
click at [478, 465] on span "Agreement to Lease" at bounding box center [429, 463] width 118 height 18
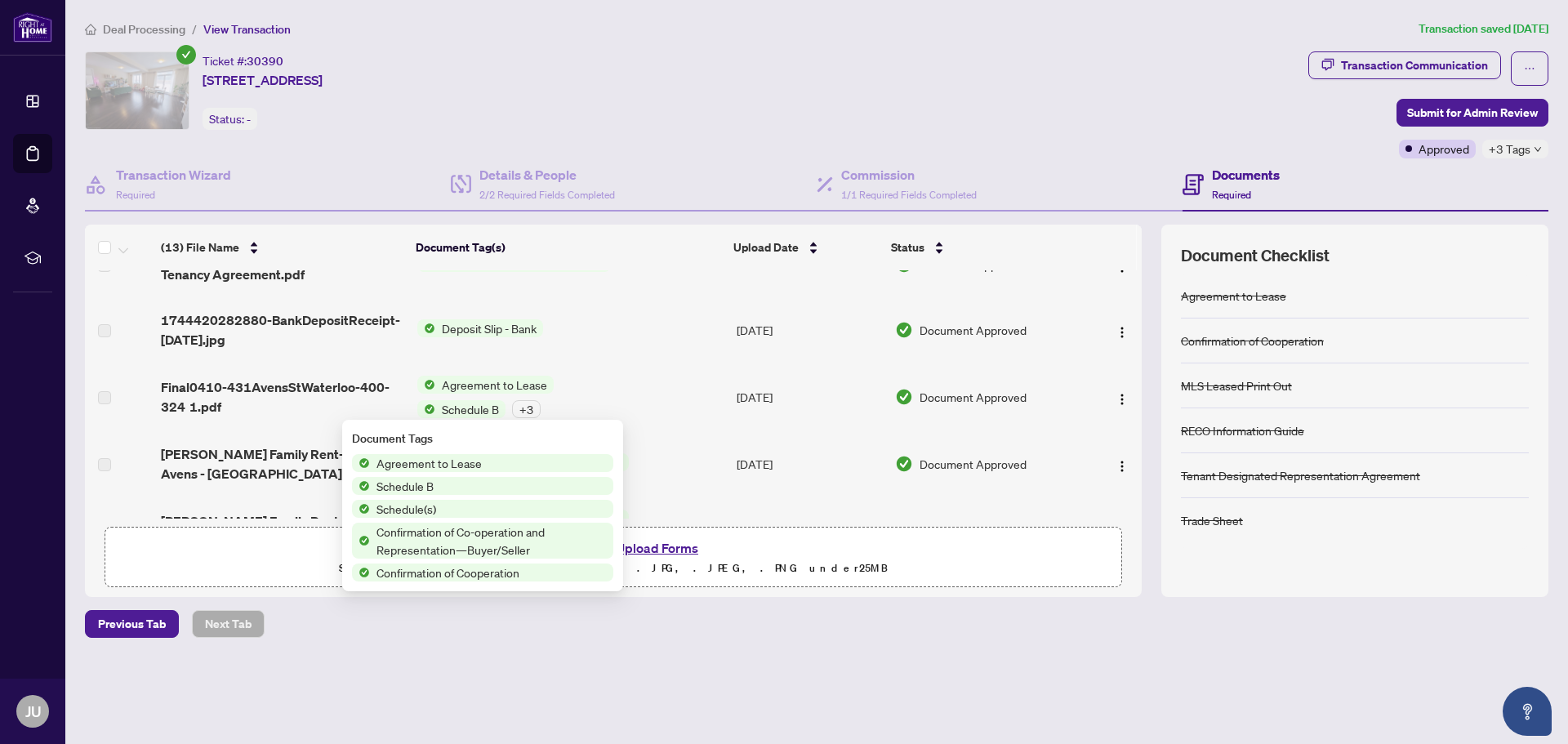
click at [575, 474] on div "Agreement to Lease Schedule B Schedule(s) Confirmation of Co-operation and Repr…" at bounding box center [482, 517] width 261 height 128
click at [478, 467] on span "Agreement to Lease" at bounding box center [429, 463] width 118 height 18
click at [479, 466] on span "Agreement to Lease" at bounding box center [429, 463] width 118 height 18
click at [478, 462] on span "Agreement to Lease" at bounding box center [429, 463] width 118 height 18
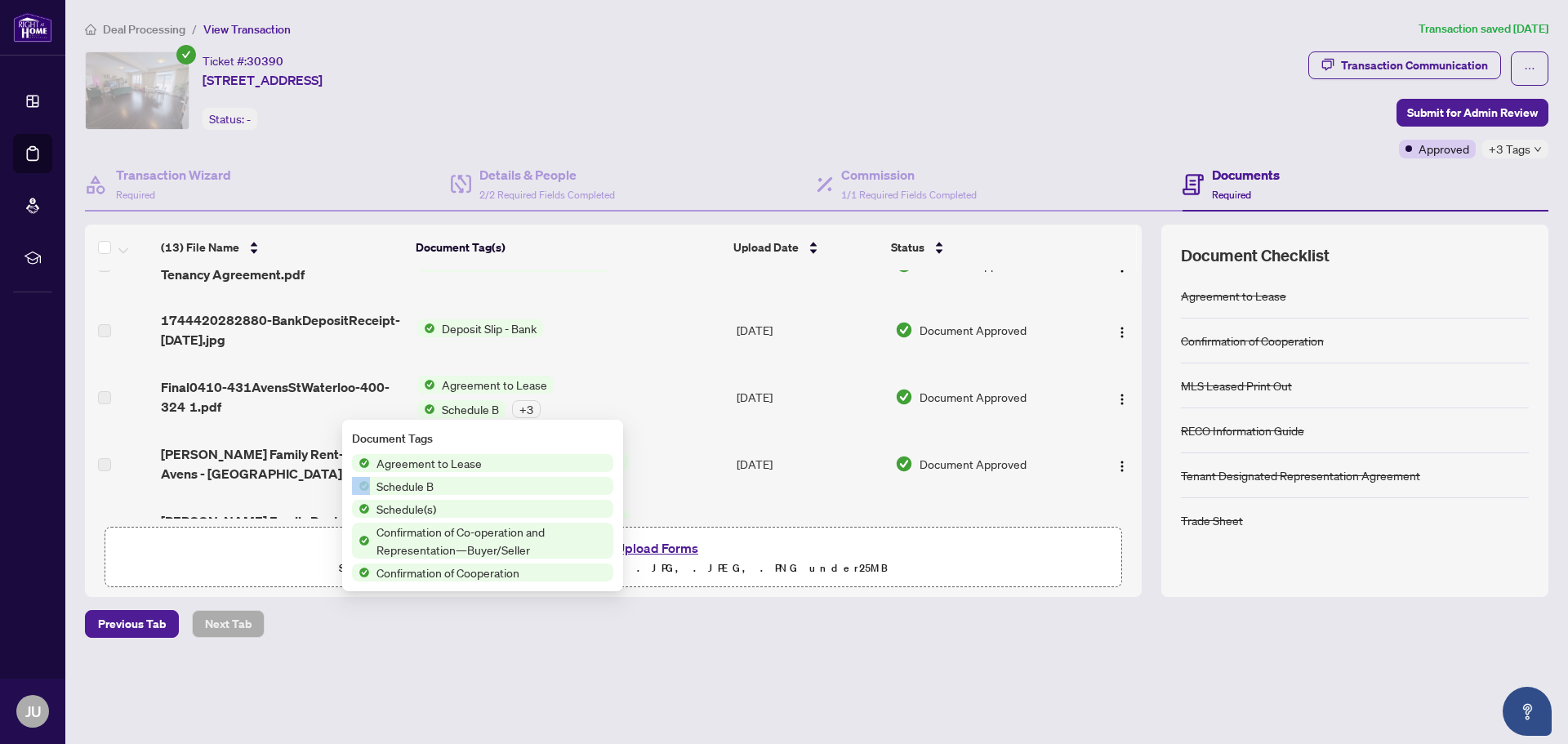
click at [478, 460] on span "Agreement to Lease" at bounding box center [429, 463] width 118 height 18
click at [535, 382] on span "Agreement to Lease" at bounding box center [495, 385] width 118 height 18
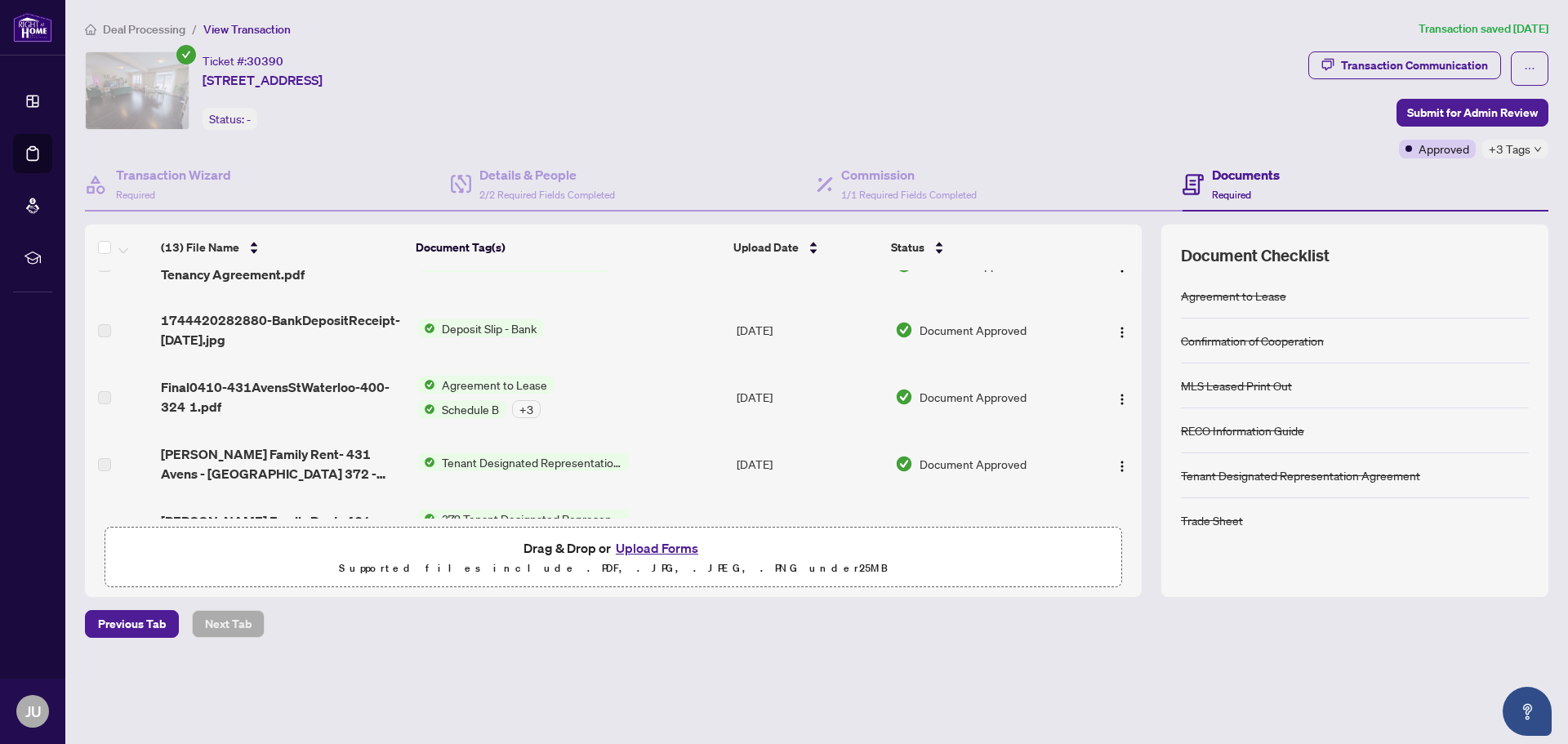
click at [480, 379] on span "Agreement to Lease" at bounding box center [495, 385] width 118 height 18
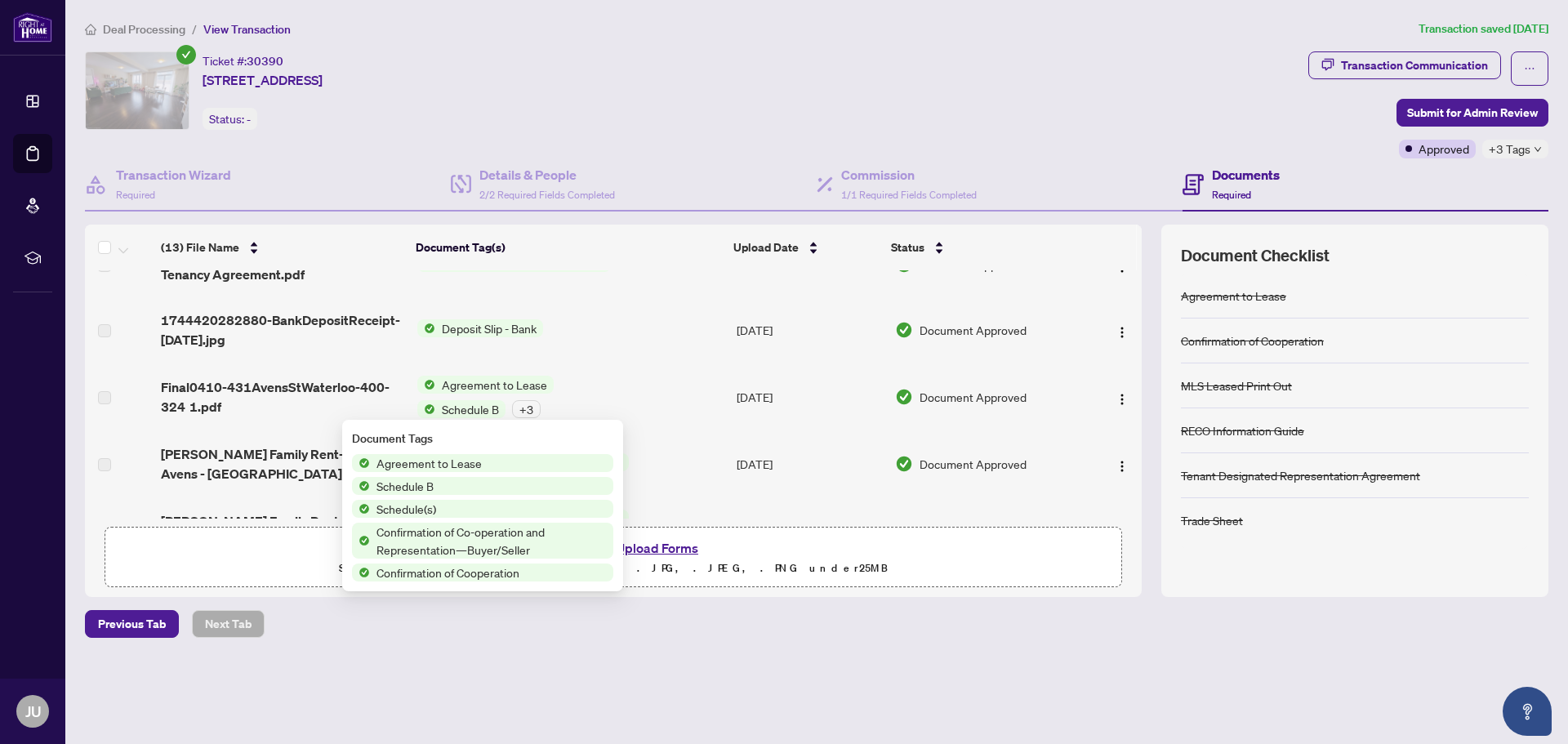
click at [409, 465] on span "Agreement to Lease" at bounding box center [429, 463] width 118 height 18
click at [413, 462] on span "Agreement to Lease" at bounding box center [429, 463] width 118 height 18
click at [480, 463] on span "Agreement to Lease" at bounding box center [429, 463] width 118 height 18
click at [592, 530] on span "Confirmation of Co-operation and Representation—Buyer/Seller" at bounding box center [491, 540] width 244 height 36
click at [597, 523] on span "Confirmation of Co-operation and Representation—Buyer/Seller" at bounding box center [491, 540] width 244 height 36
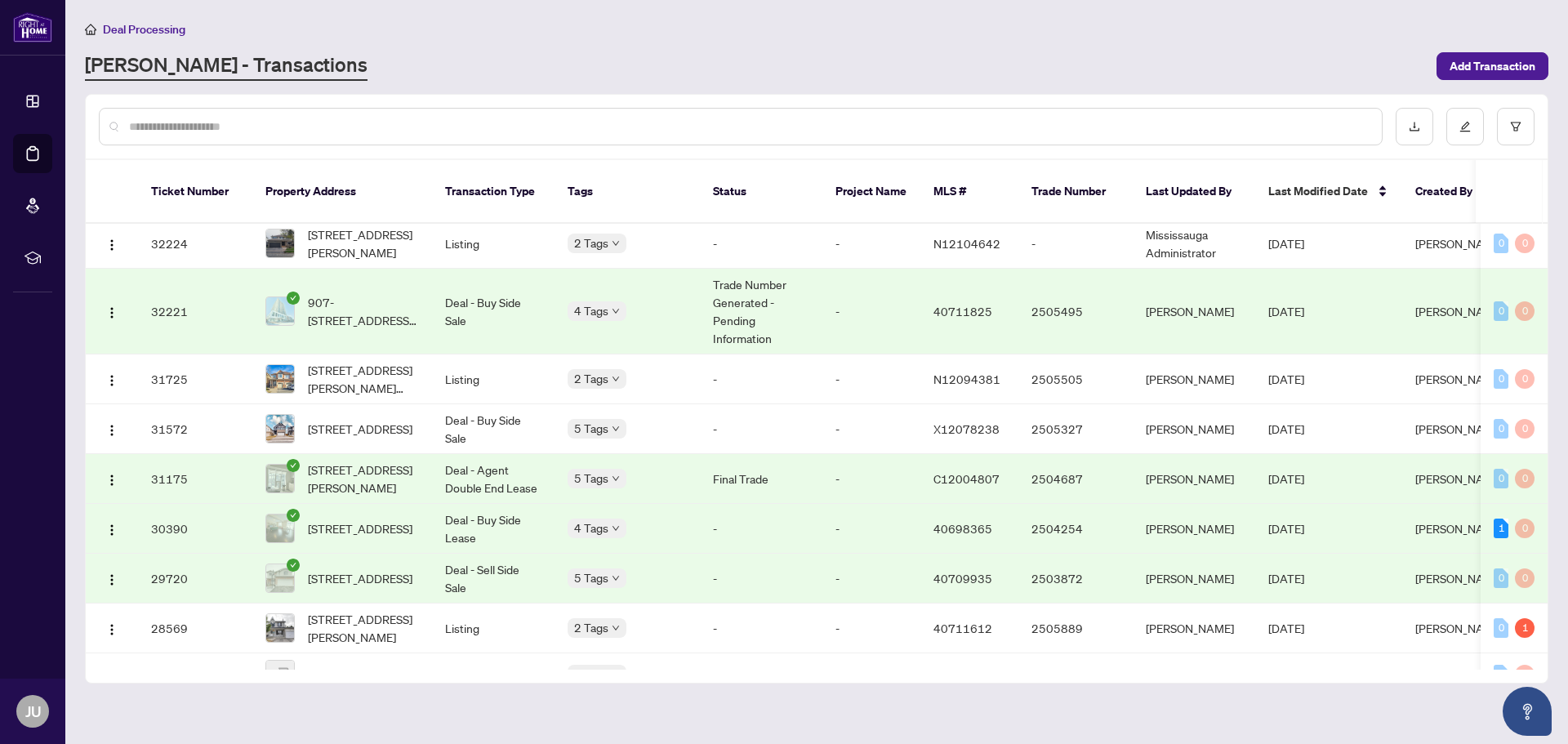
scroll to position [2707, 0]
